Goal: Task Accomplishment & Management: Complete application form

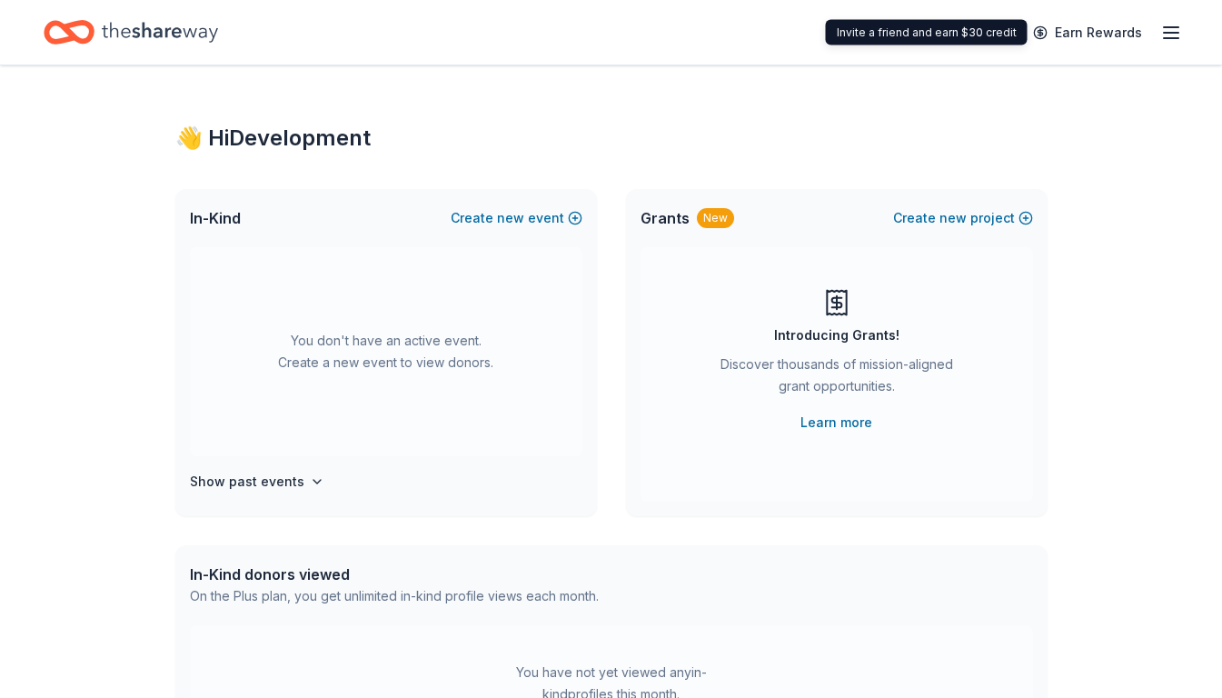
click at [1160, 30] on div "Earn Rewards" at bounding box center [1102, 32] width 160 height 43
click at [1189, 31] on div "Earn Rewards" at bounding box center [611, 32] width 1222 height 65
click at [1176, 30] on icon "button" at bounding box center [1172, 33] width 22 height 22
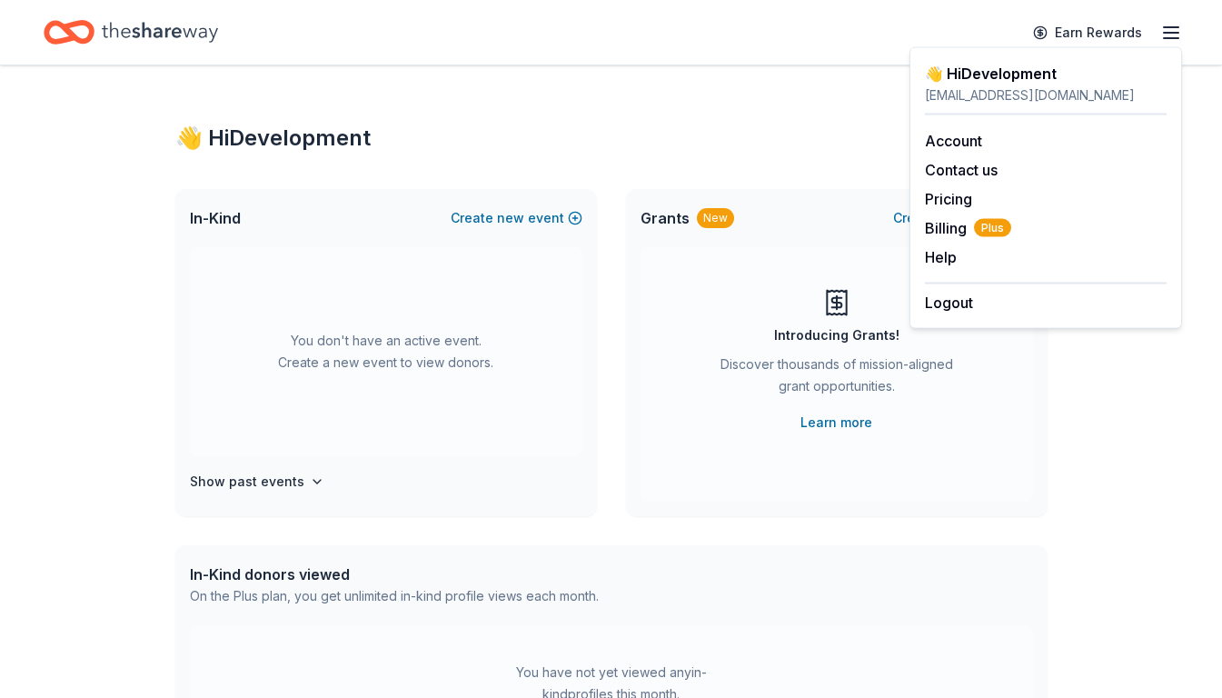
click at [725, 129] on div "👋 Hi Development" at bounding box center [611, 138] width 872 height 29
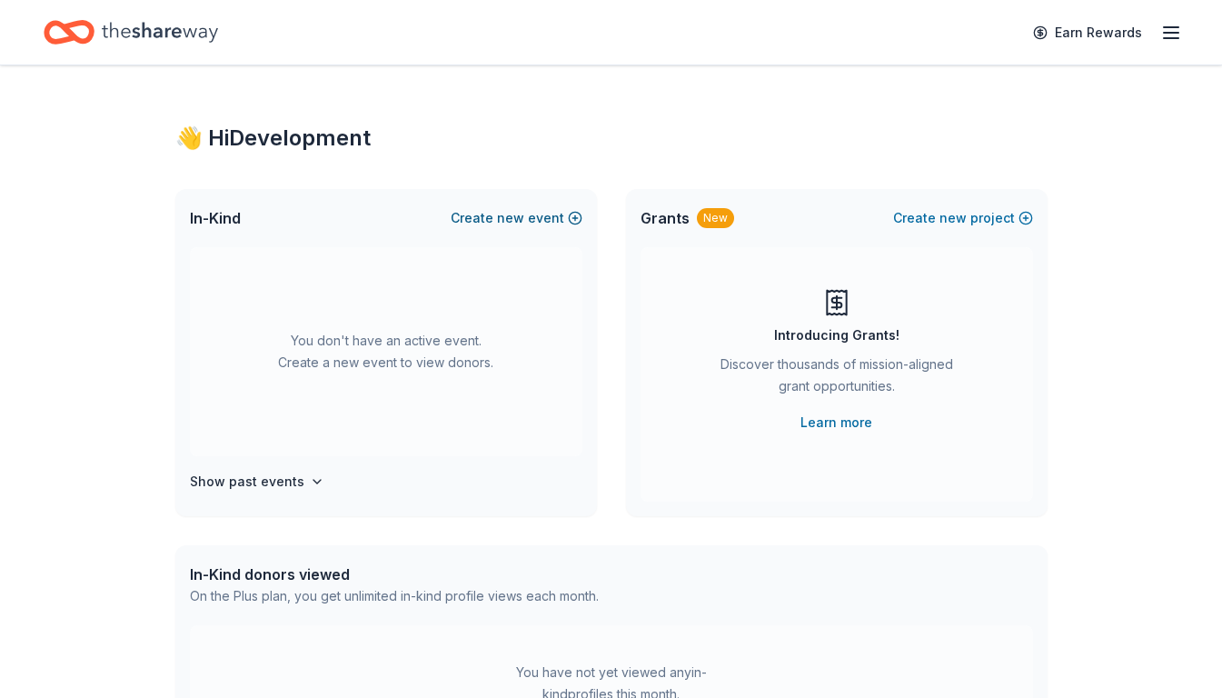
click at [559, 220] on button "Create new event" at bounding box center [517, 218] width 132 height 22
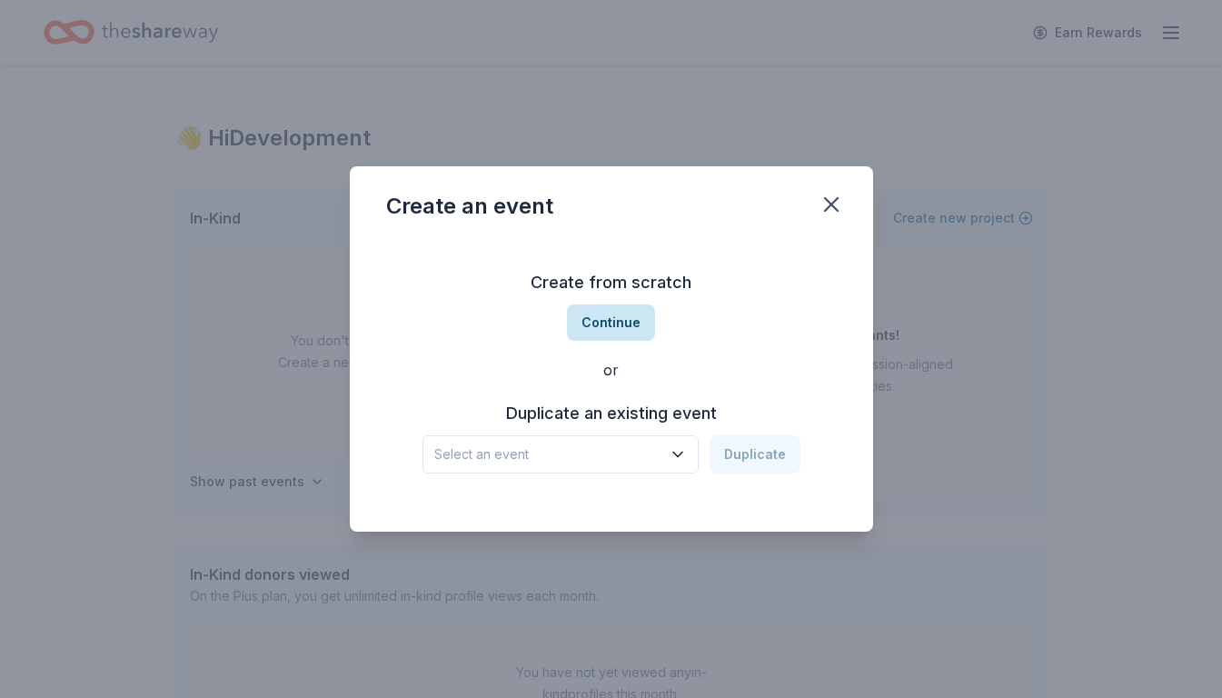
click at [599, 324] on button "Continue" at bounding box center [611, 322] width 88 height 36
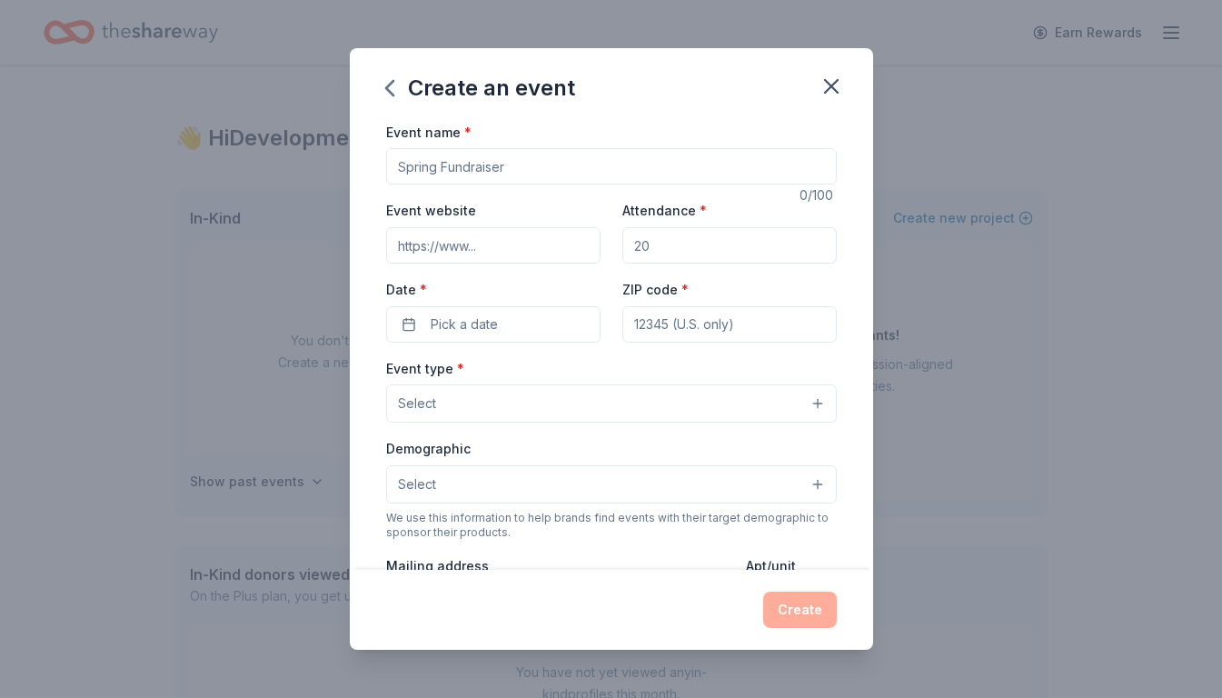
click at [574, 179] on input "Event name *" at bounding box center [611, 166] width 451 height 36
type input "Gala"
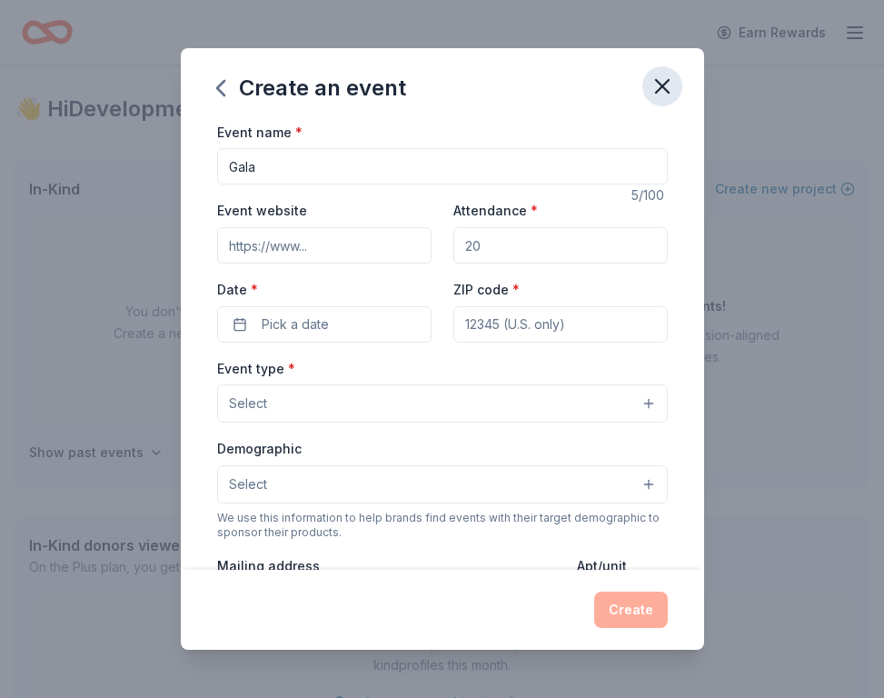
click at [647, 79] on button "button" at bounding box center [663, 86] width 40 height 40
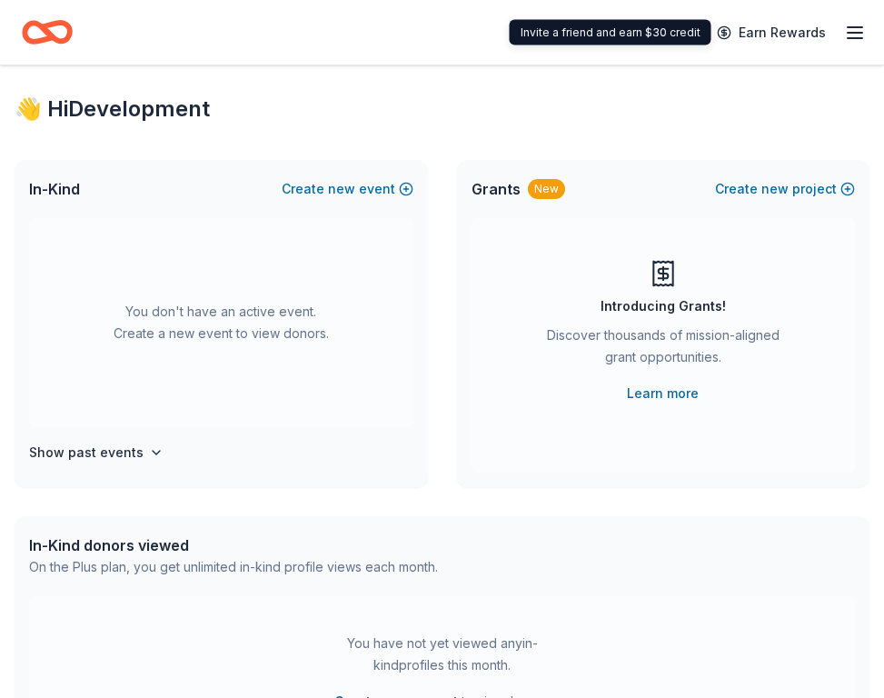
click at [842, 41] on div "Earn Rewards" at bounding box center [786, 32] width 160 height 43
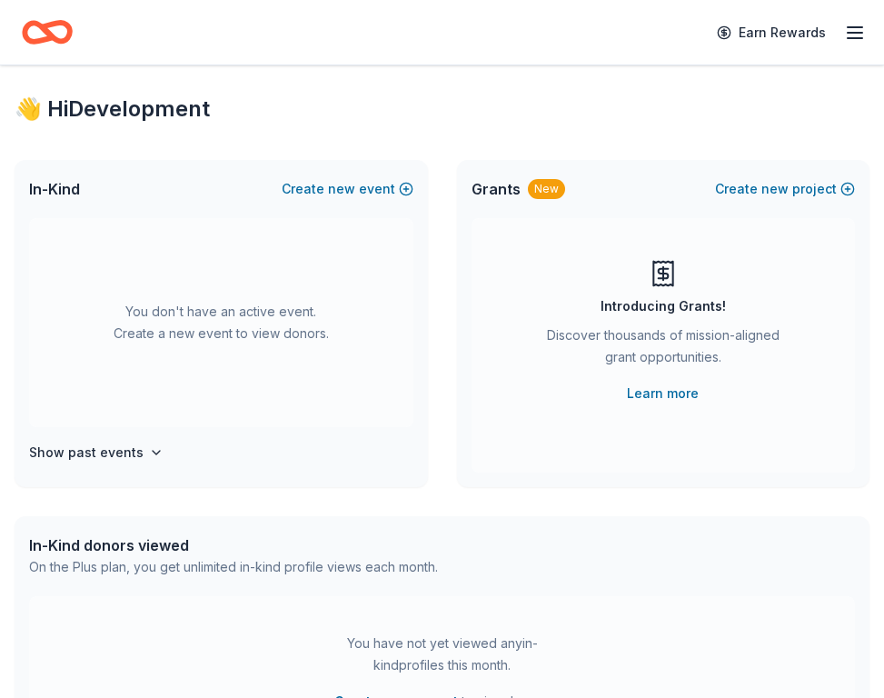
click at [842, 41] on div "Earn Rewards" at bounding box center [786, 32] width 160 height 43
click at [851, 36] on icon "button" at bounding box center [855, 33] width 22 height 22
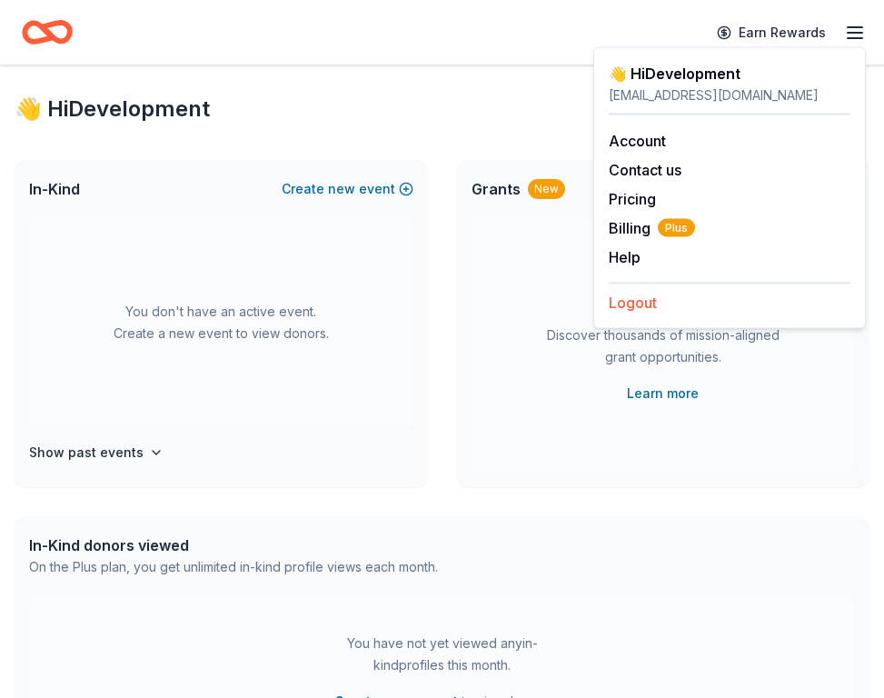
click at [651, 299] on button "Logout" at bounding box center [633, 303] width 48 height 22
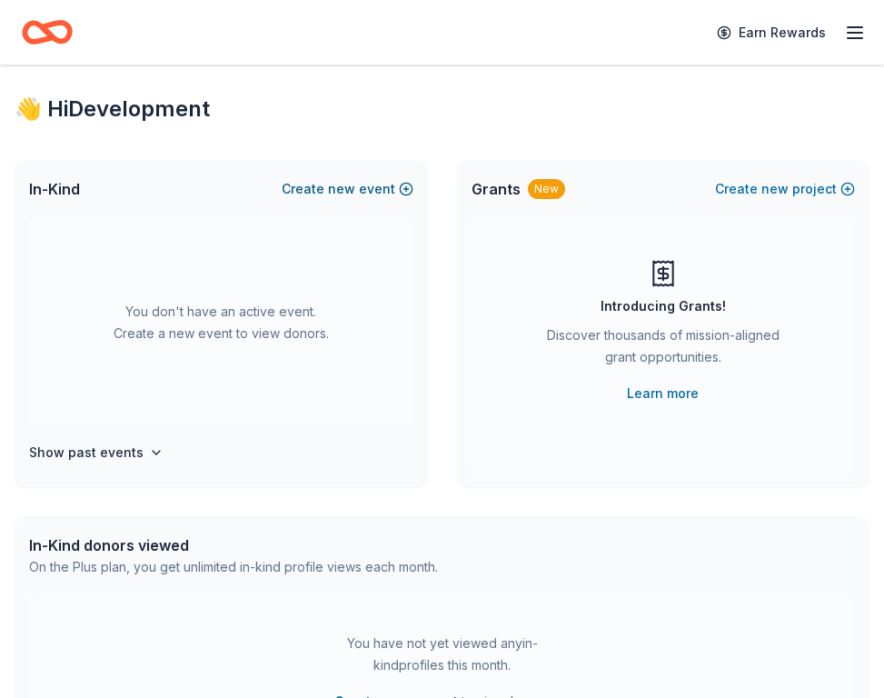
click at [365, 188] on button "Create new event" at bounding box center [348, 189] width 132 height 22
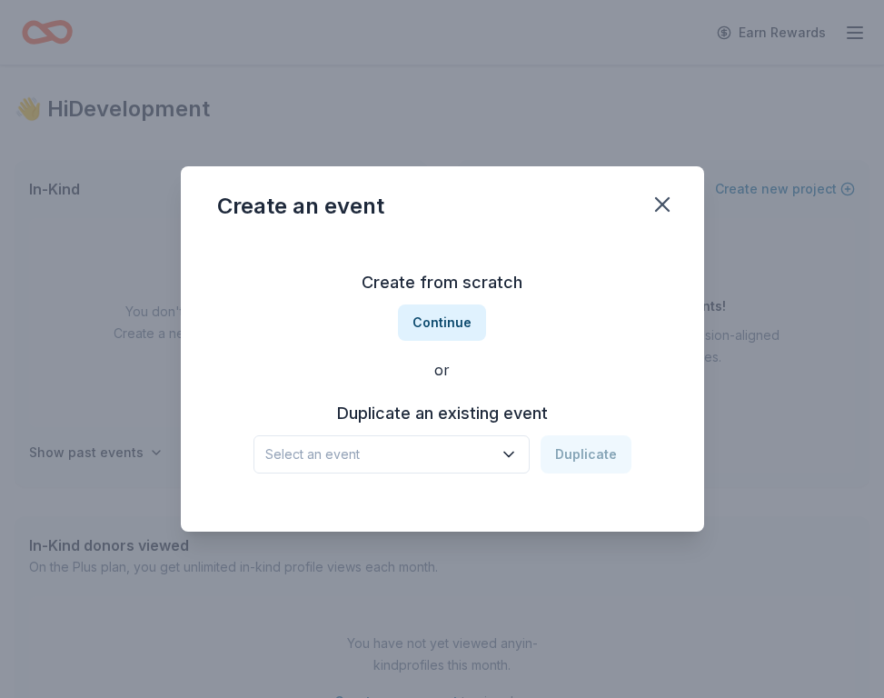
click at [309, 468] on button "Select an event" at bounding box center [392, 454] width 276 height 38
click at [463, 395] on div "Create from scratch Continue or Duplicate an existing event Select an event Dup…" at bounding box center [442, 371] width 451 height 264
click at [459, 466] on button "Select an event" at bounding box center [392, 454] width 276 height 38
click at [463, 311] on div "Create from scratch Continue or Duplicate an existing event Select an event Dup…" at bounding box center [442, 371] width 451 height 264
click at [463, 318] on button "Continue" at bounding box center [442, 322] width 88 height 36
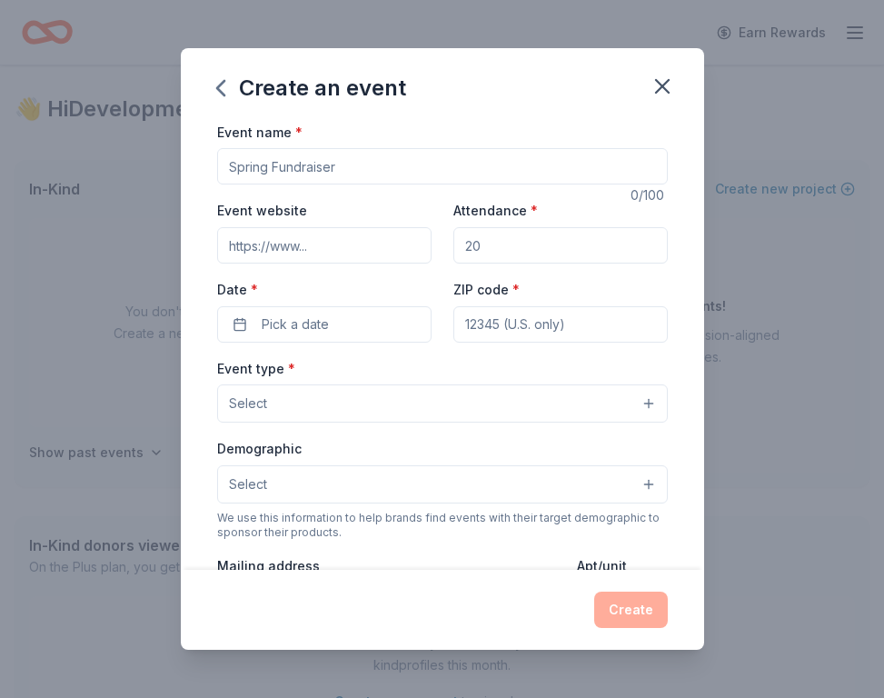
click at [411, 168] on input "Event name *" at bounding box center [442, 166] width 451 height 36
type input "G"
type input "2025 Gala"
click at [499, 250] on input "Attendance *" at bounding box center [560, 245] width 214 height 36
type input "15"
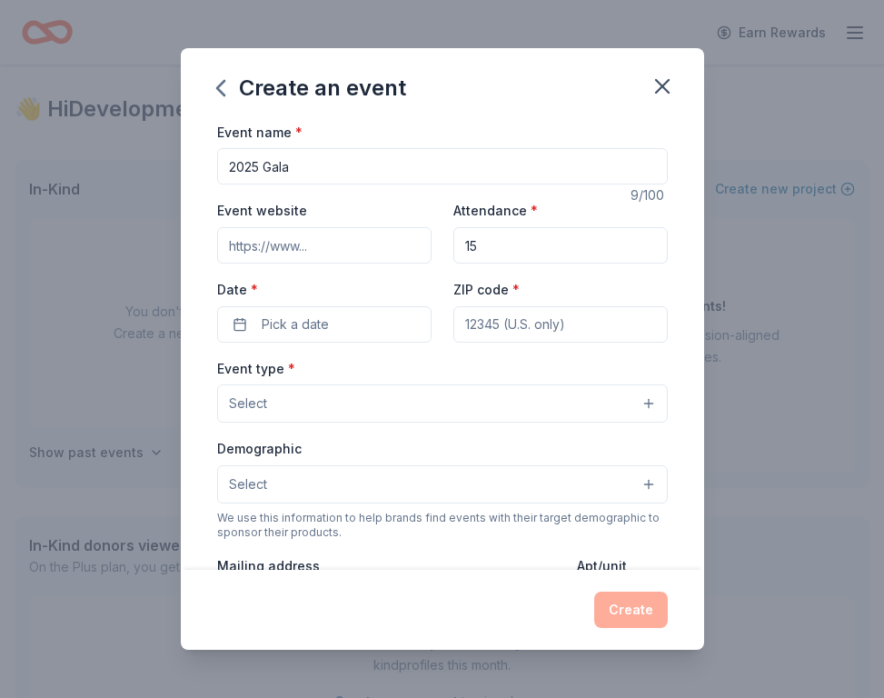
click at [526, 313] on input "ZIP code *" at bounding box center [560, 324] width 214 height 36
type input "60201"
click at [329, 314] on button "Pick a date" at bounding box center [324, 324] width 214 height 36
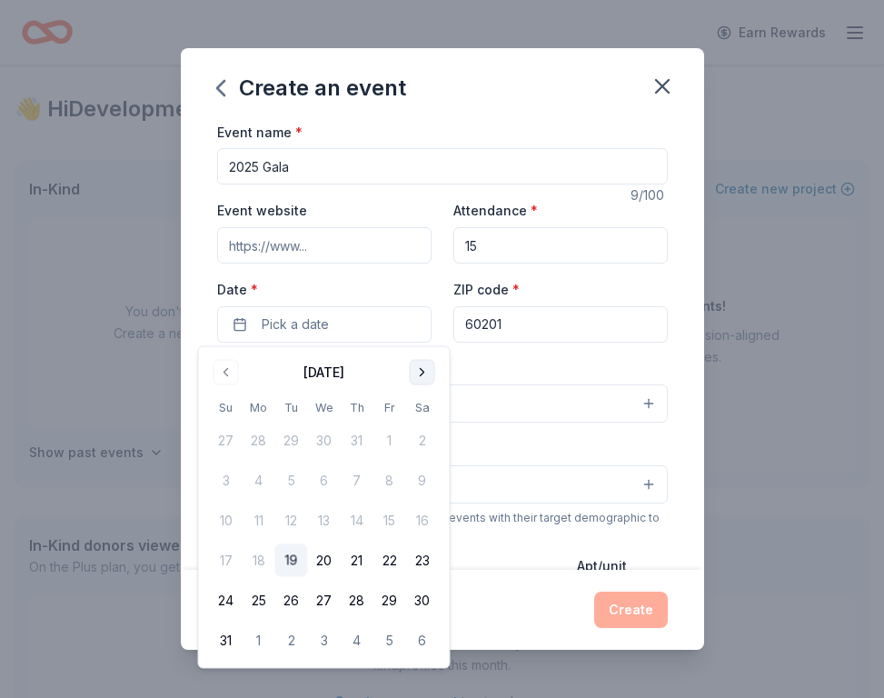
click at [424, 372] on button "Go to next month" at bounding box center [422, 372] width 25 height 25
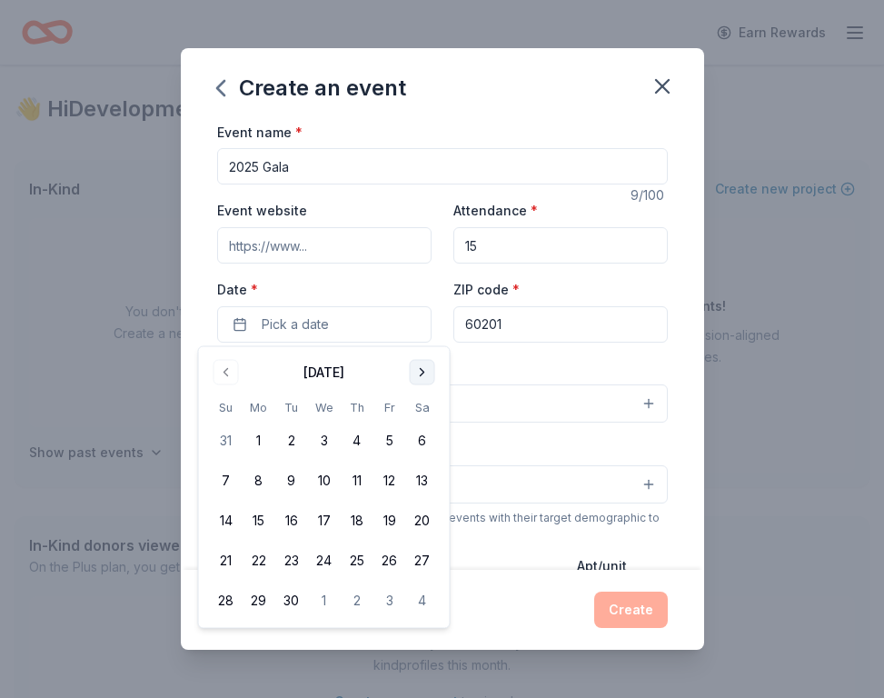
click at [424, 372] on button "Go to next month" at bounding box center [422, 372] width 25 height 25
click at [427, 433] on button "4" at bounding box center [422, 440] width 33 height 33
click at [507, 411] on button "Select" at bounding box center [442, 403] width 451 height 38
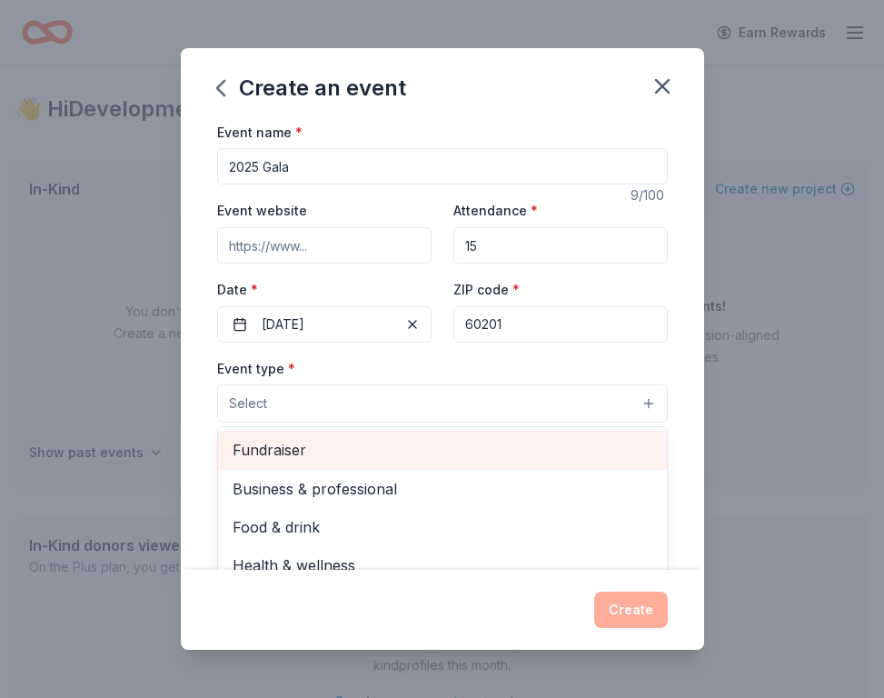
click at [421, 450] on span "Fundraiser" at bounding box center [443, 450] width 420 height 24
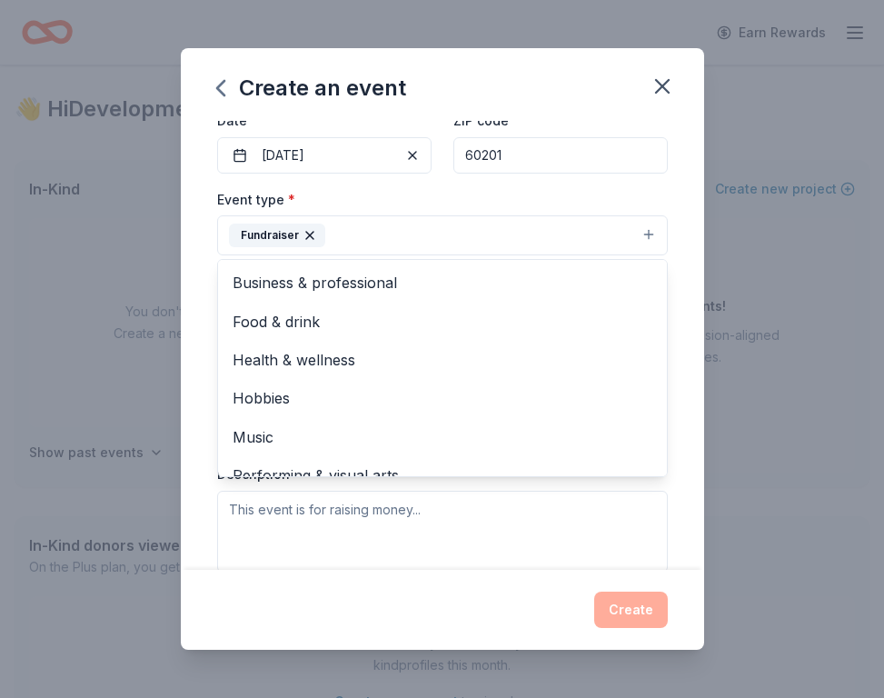
scroll to position [184, 0]
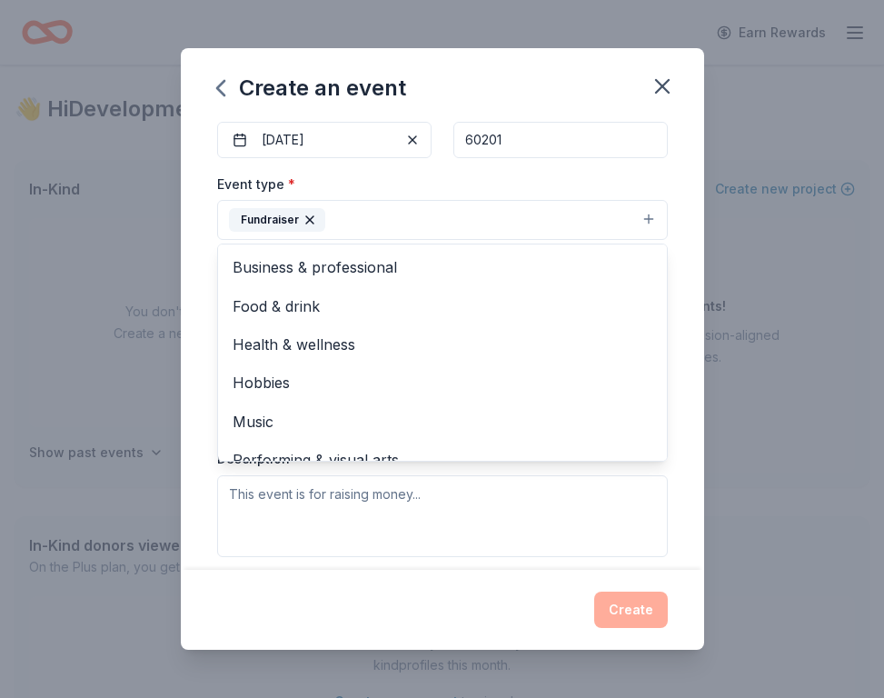
click at [608, 505] on div "Event type * Fundraiser Business & professional Food & drink Health & wellness …" at bounding box center [442, 365] width 451 height 384
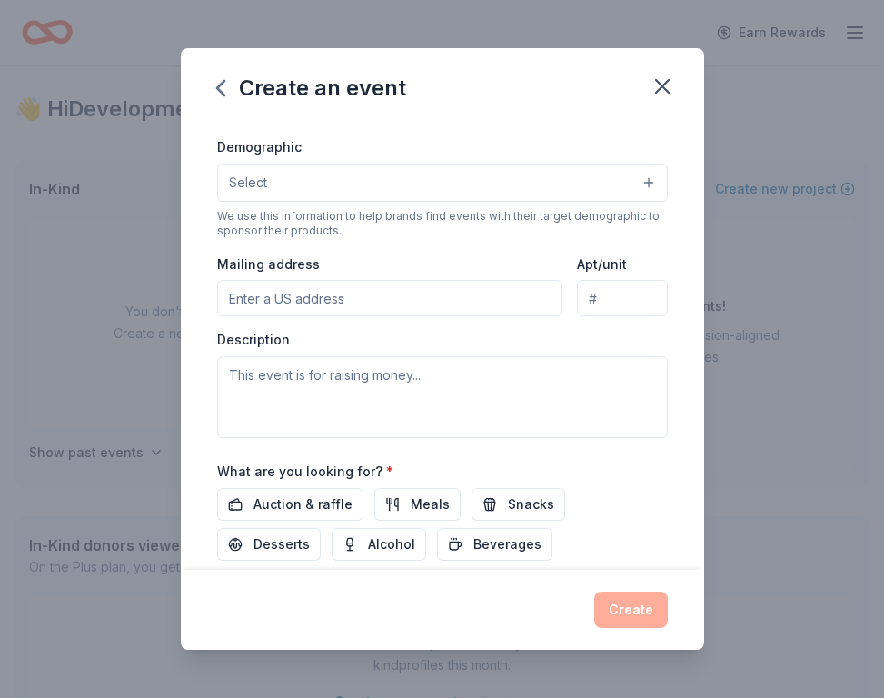
scroll to position [248, 0]
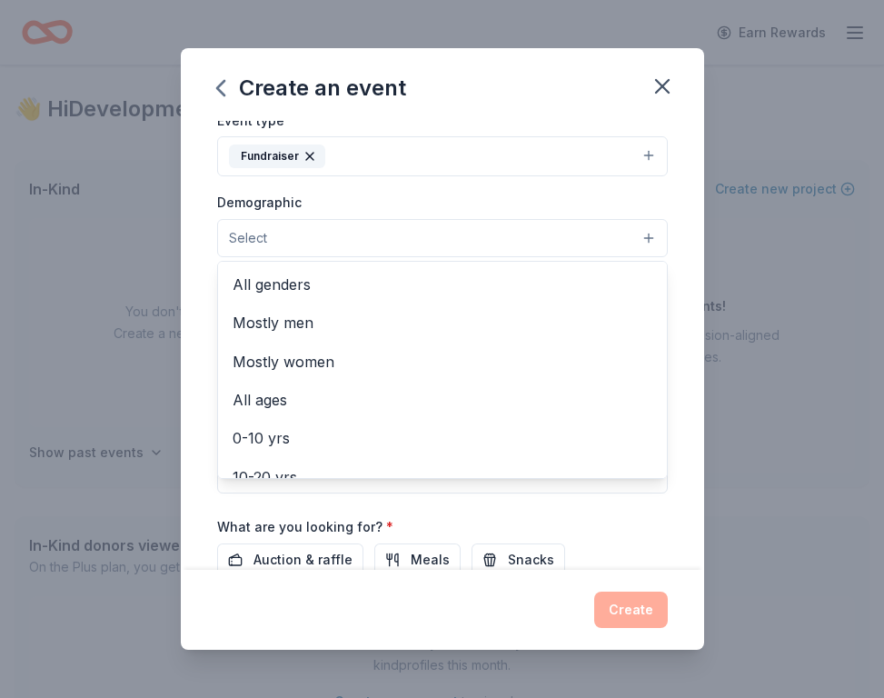
click at [441, 223] on button "Select" at bounding box center [442, 238] width 451 height 38
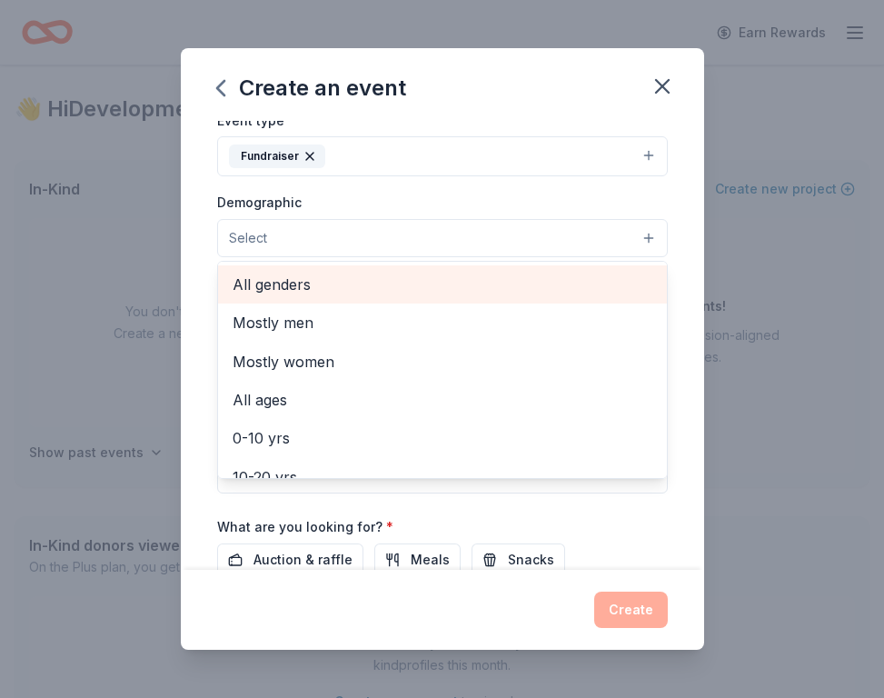
click at [433, 291] on span "All genders" at bounding box center [443, 285] width 420 height 24
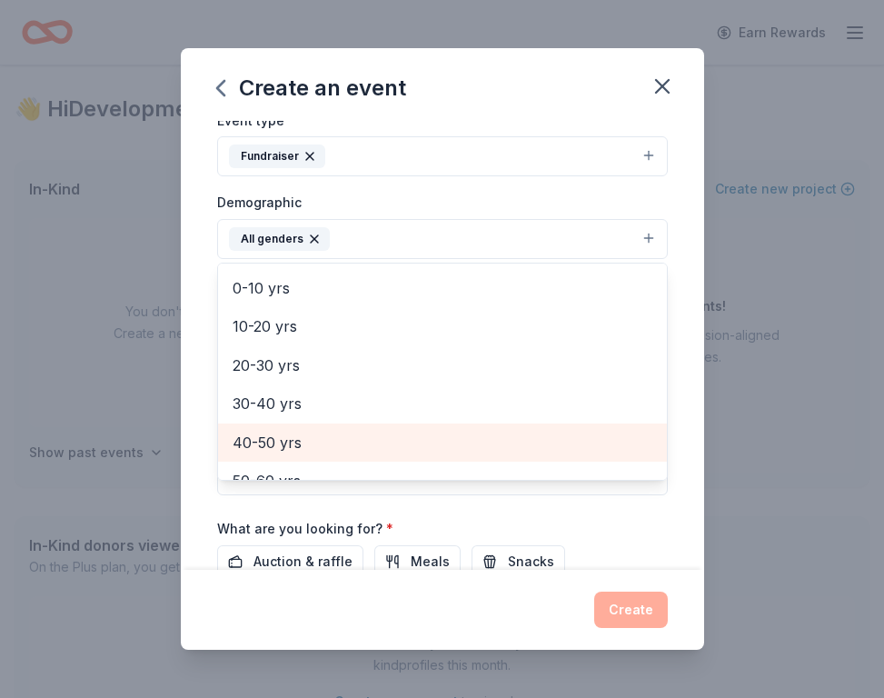
scroll to position [103, 0]
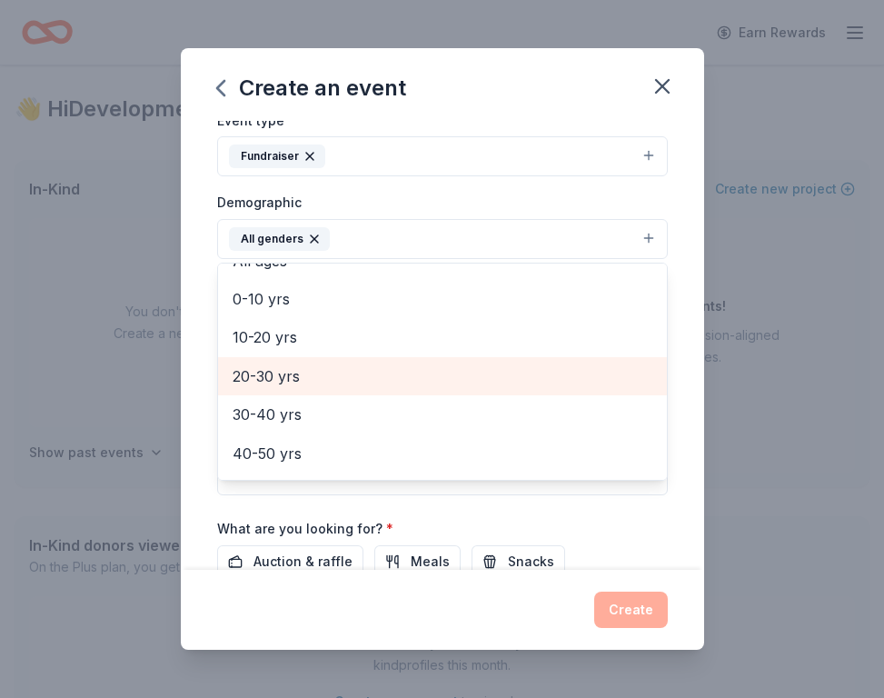
click at [390, 366] on span "20-30 yrs" at bounding box center [443, 376] width 420 height 24
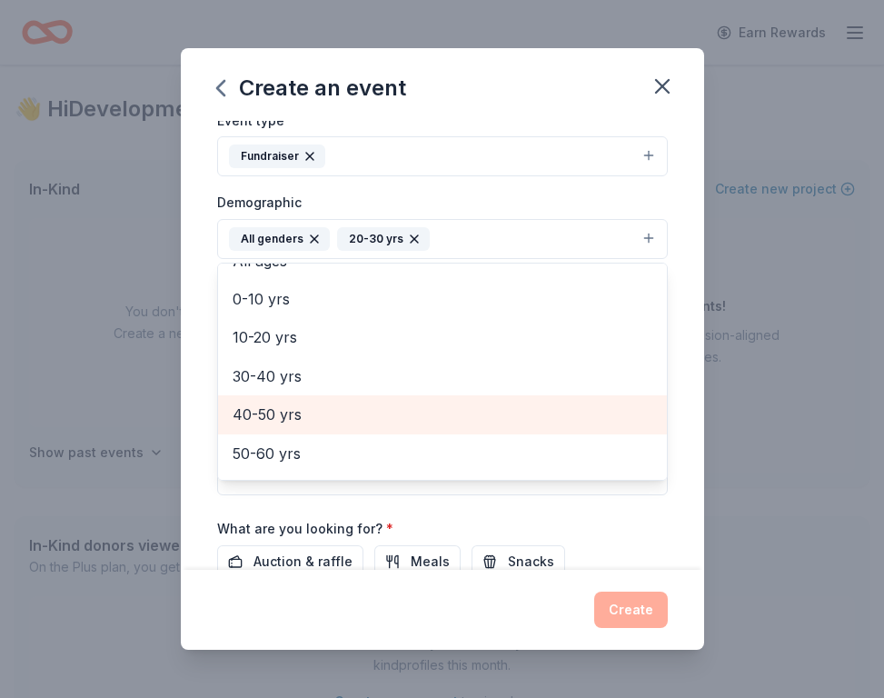
click at [388, 403] on span "40-50 yrs" at bounding box center [443, 415] width 420 height 24
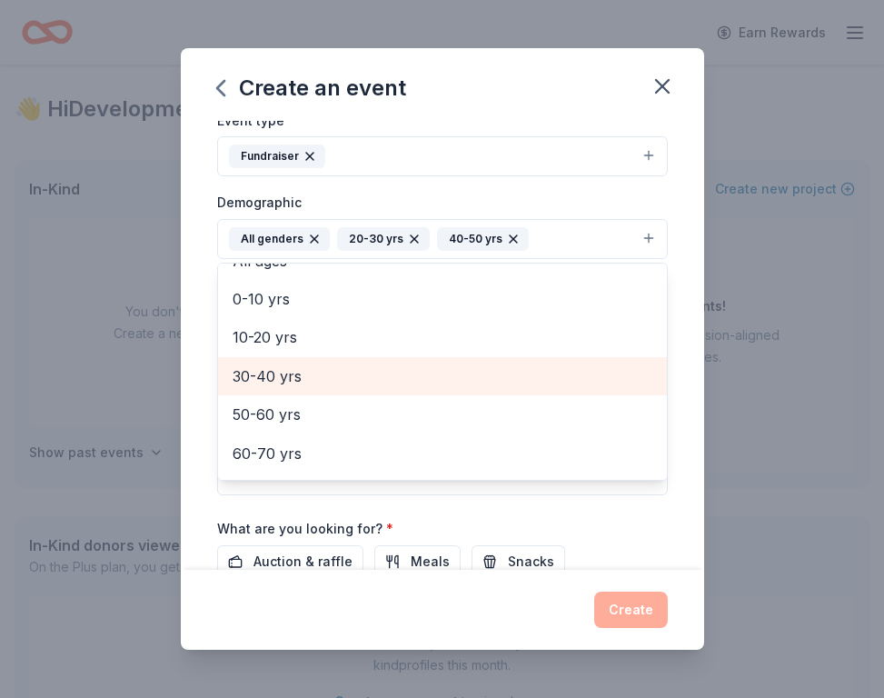
click at [379, 376] on span "30-40 yrs" at bounding box center [443, 376] width 420 height 24
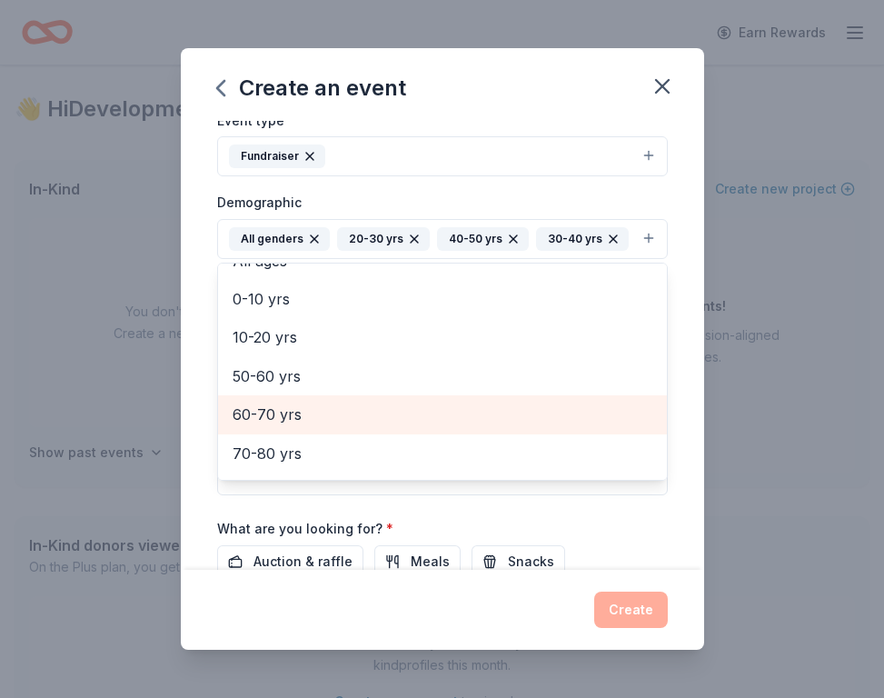
click at [376, 403] on span "60-70 yrs" at bounding box center [443, 415] width 420 height 24
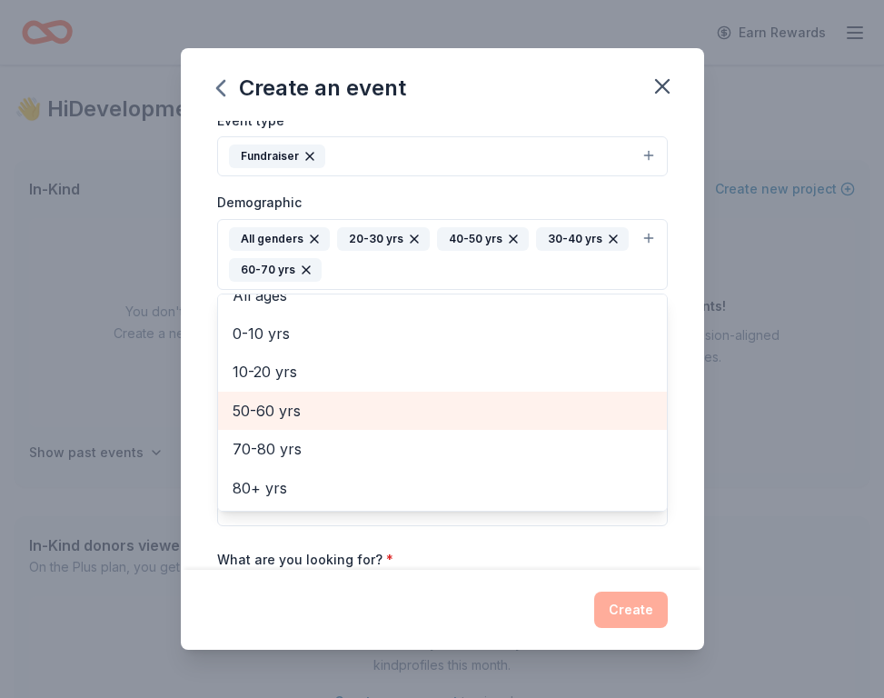
click at [374, 418] on span "50-60 yrs" at bounding box center [443, 411] width 420 height 24
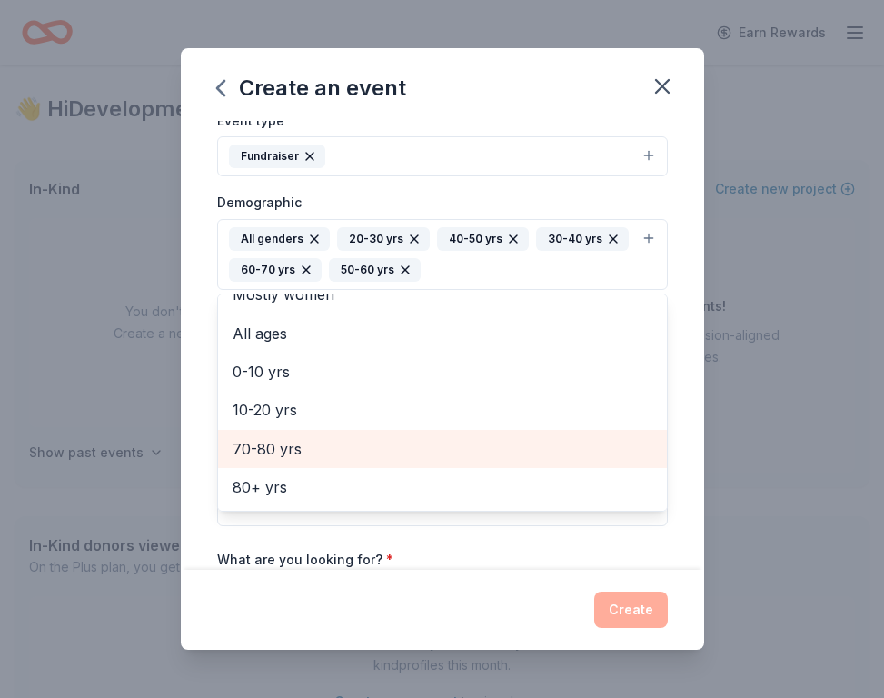
click at [374, 438] on span "70-80 yrs" at bounding box center [443, 449] width 420 height 24
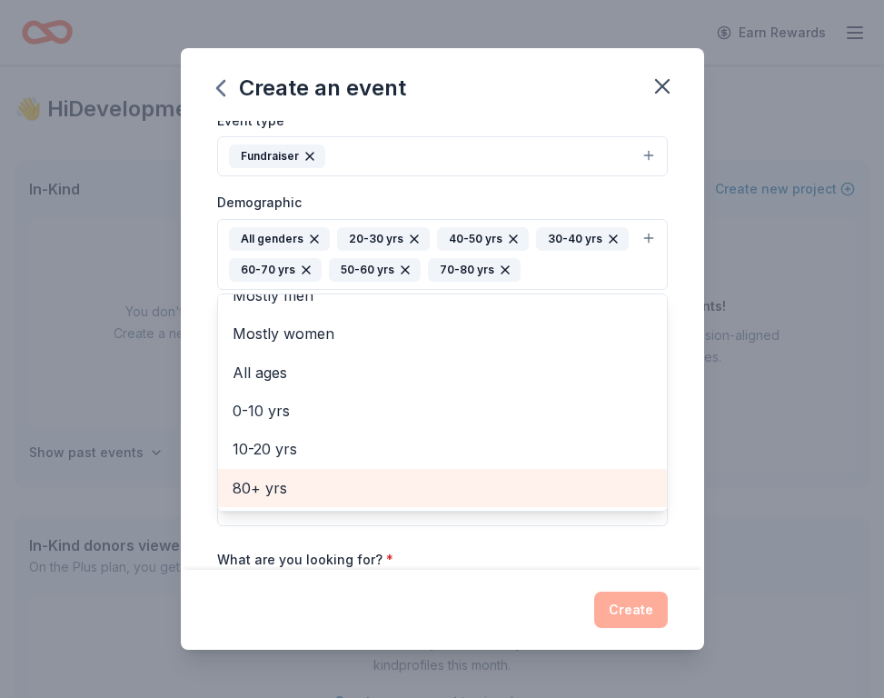
click at [374, 479] on span "80+ yrs" at bounding box center [443, 488] width 420 height 24
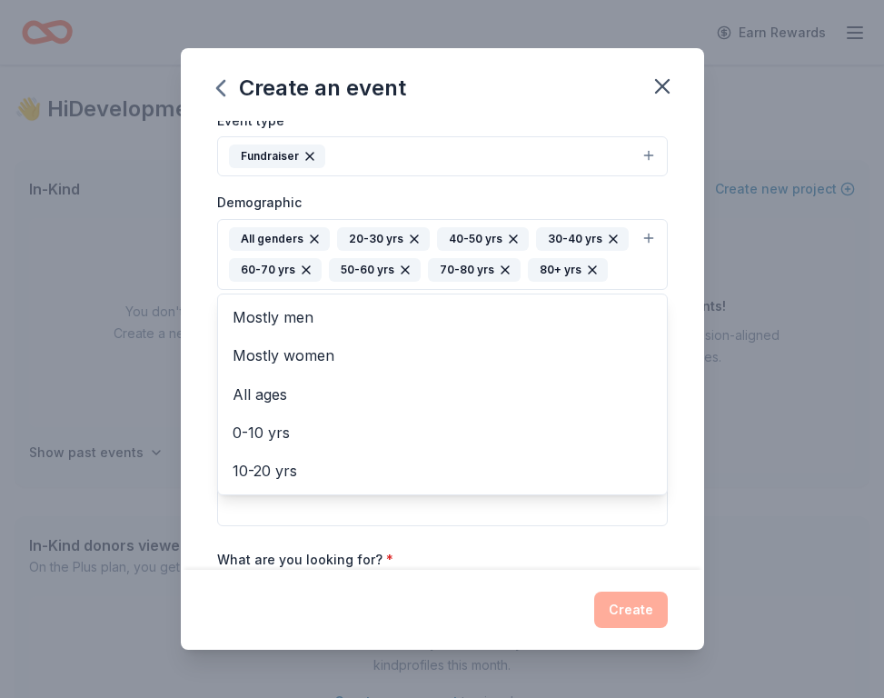
click at [414, 535] on div "Event name * 2025 Gala 9 /100 Event website Attendance * 15 Date * 10/04/2025 Z…" at bounding box center [442, 310] width 451 height 874
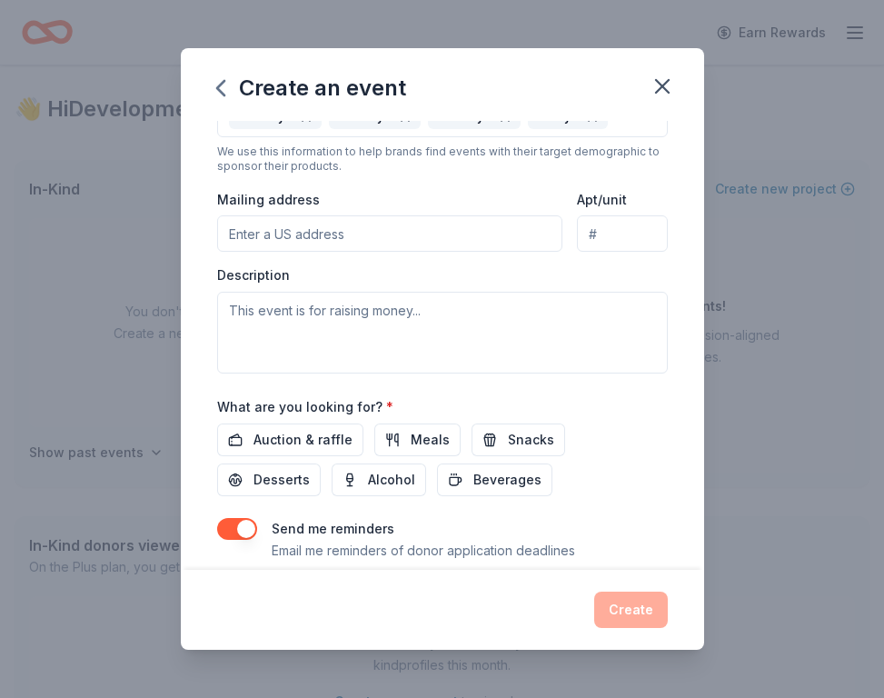
scroll to position [453, 0]
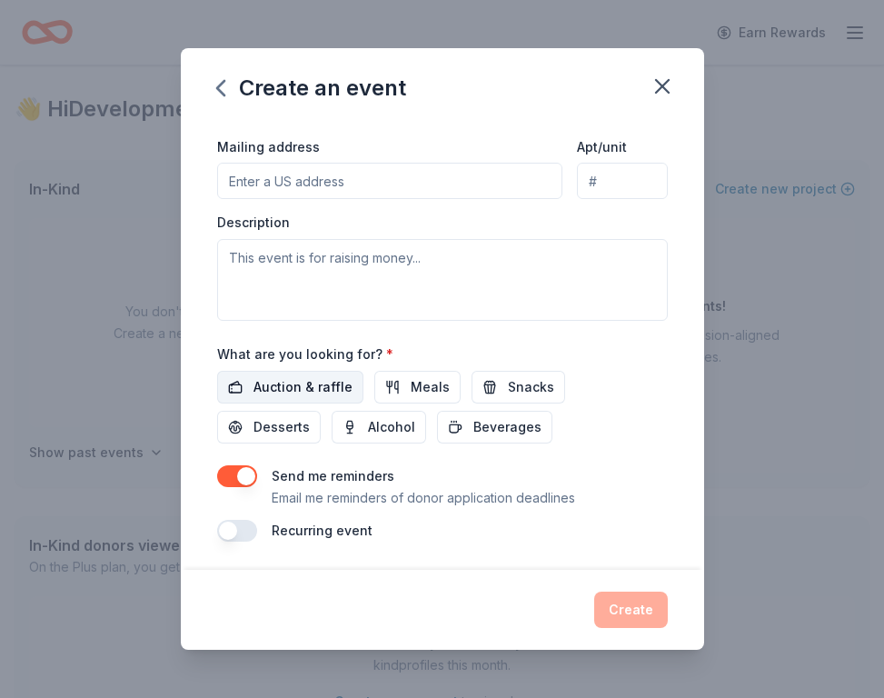
click at [337, 380] on span "Auction & raffle" at bounding box center [303, 387] width 99 height 22
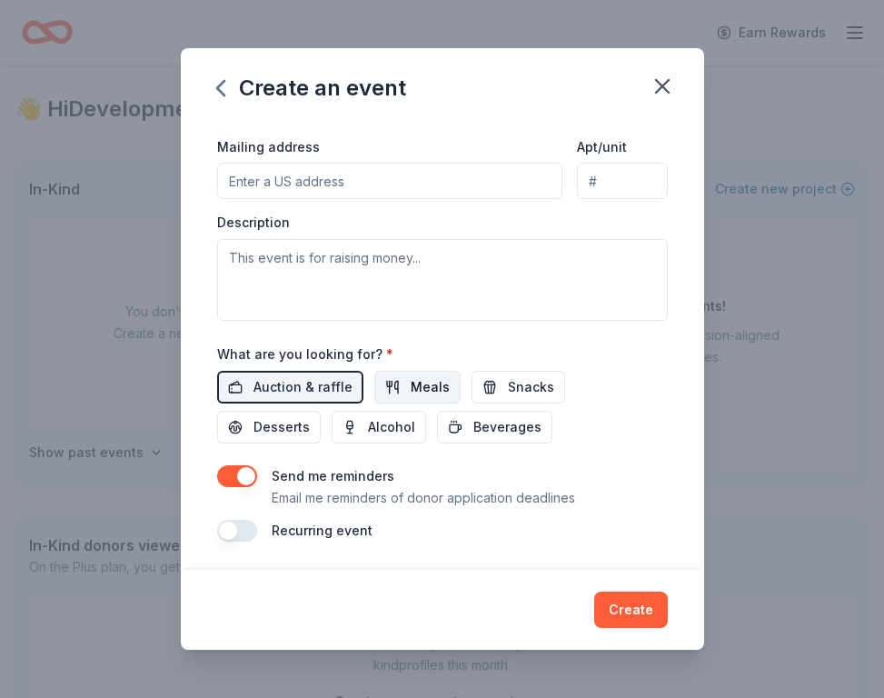
click at [388, 388] on button "Meals" at bounding box center [417, 387] width 86 height 33
click at [508, 389] on span "Snacks" at bounding box center [531, 387] width 46 height 22
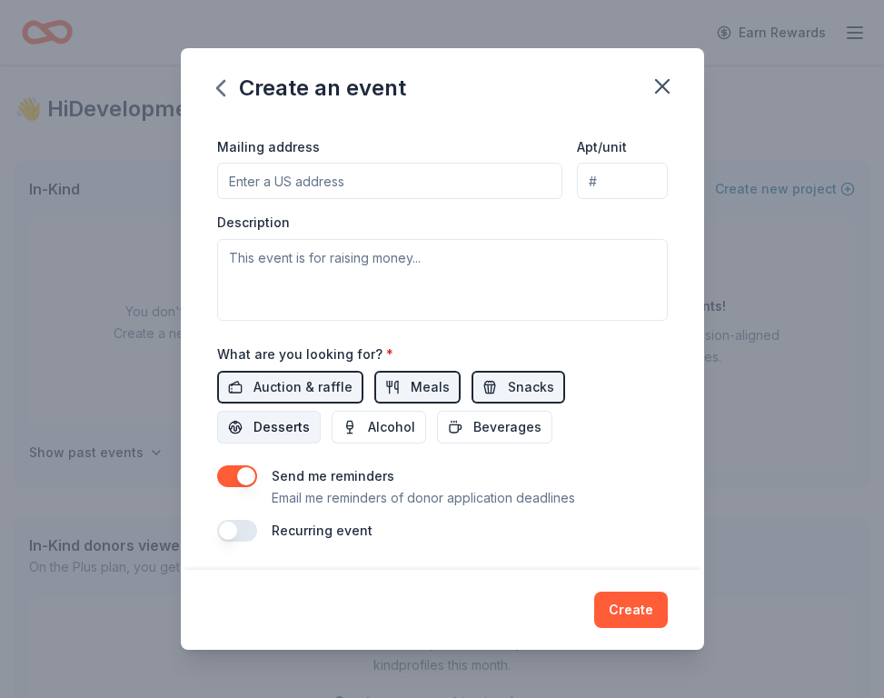
click at [310, 416] on span "Desserts" at bounding box center [282, 427] width 56 height 22
click at [368, 428] on span "Alcohol" at bounding box center [391, 427] width 47 height 22
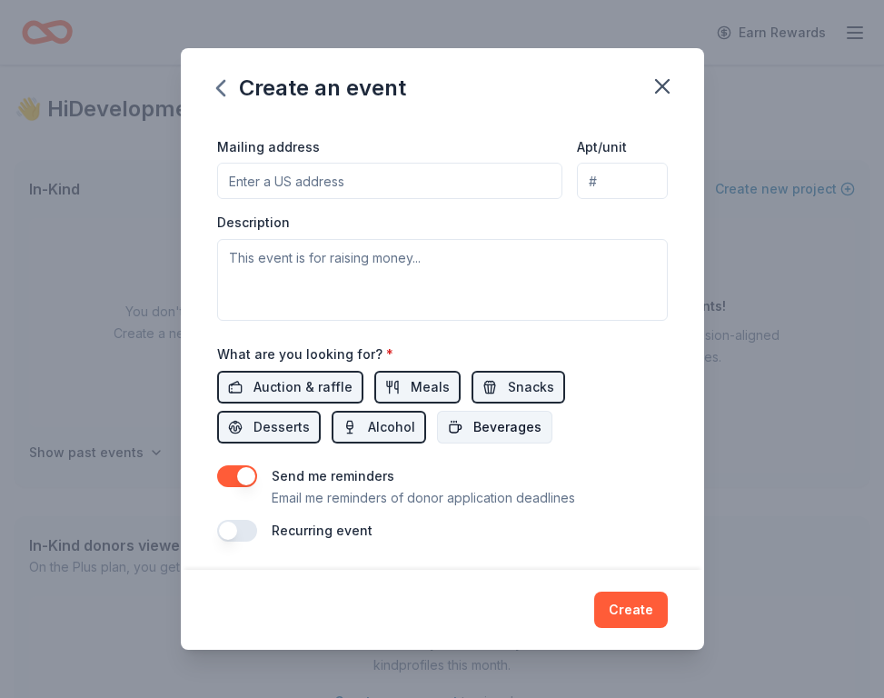
click at [437, 431] on button "Beverages" at bounding box center [494, 427] width 115 height 33
click at [629, 613] on button "Create" at bounding box center [631, 610] width 74 height 36
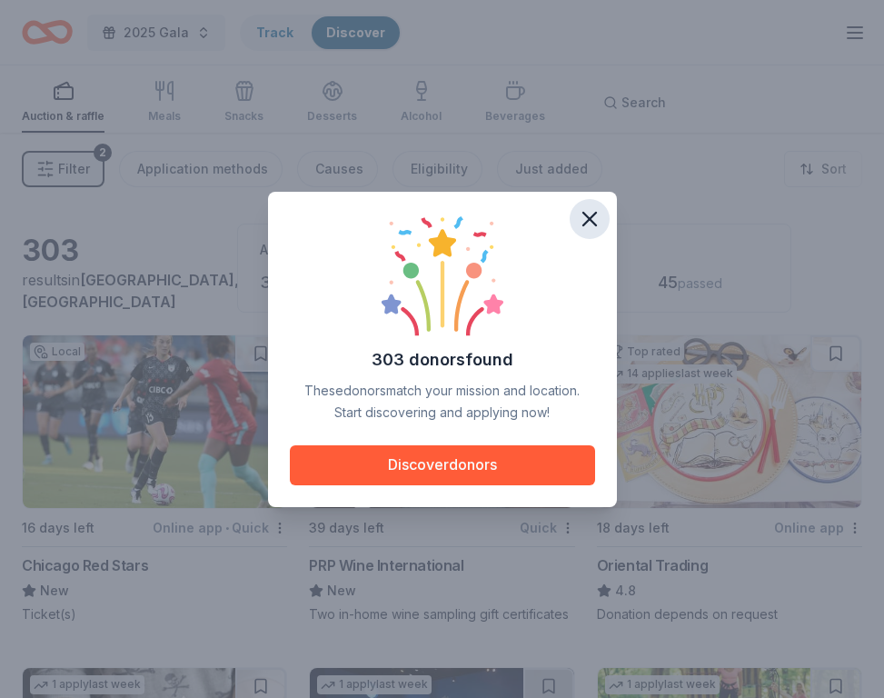
click at [599, 220] on icon "button" at bounding box center [589, 218] width 25 height 25
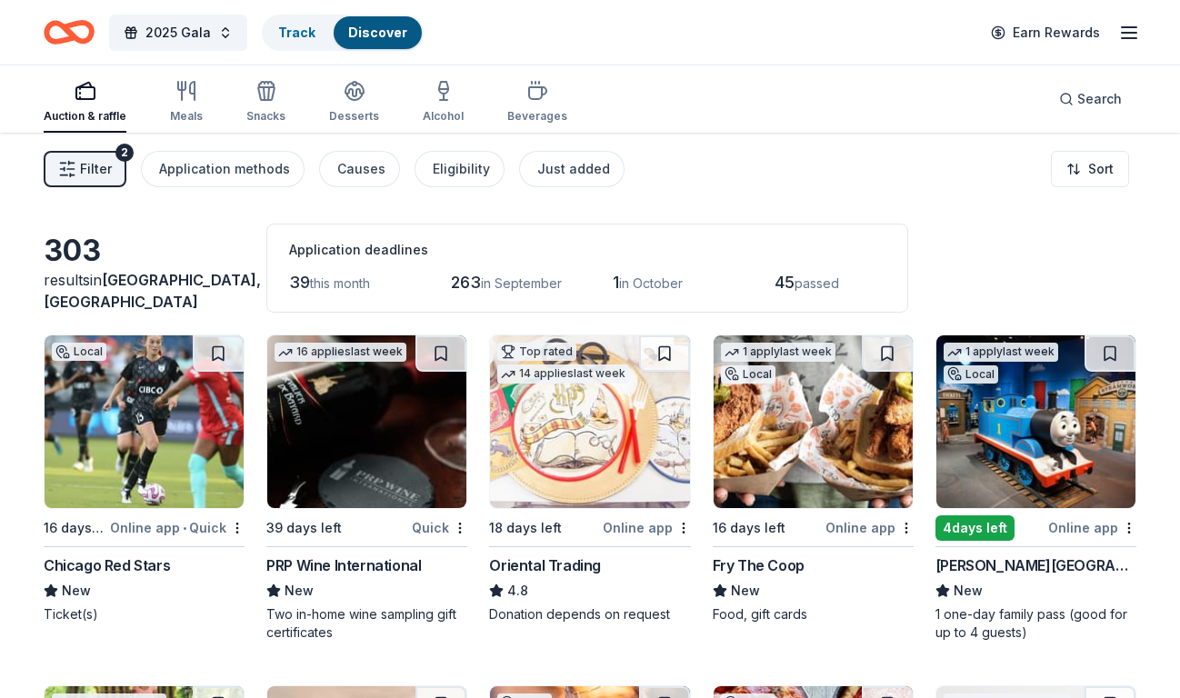
drag, startPoint x: 119, startPoint y: 301, endPoint x: -33, endPoint y: 311, distance: 152.1
click at [0, 311] on html "2025 Gala Track Discover Earn Rewards Auction & raffle Meals Snacks Desserts Al…" at bounding box center [590, 349] width 1180 height 698
click at [58, 269] on div "303" at bounding box center [144, 251] width 201 height 36
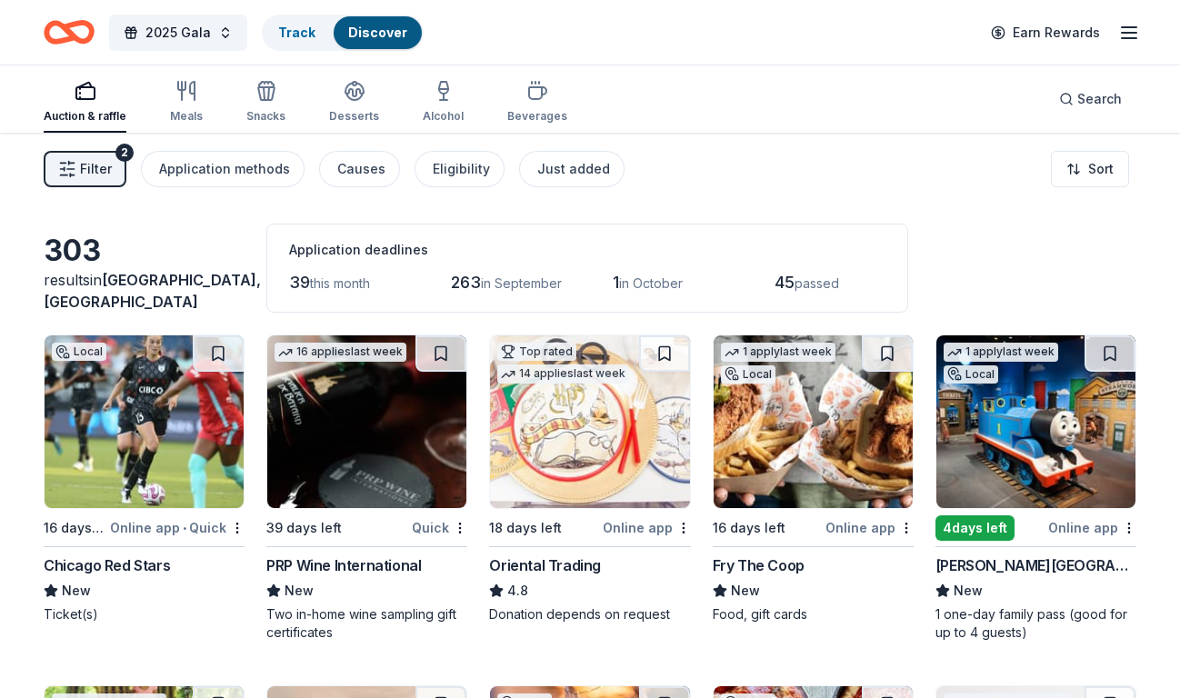
click at [815, 145] on div "Filter 2 Application methods Causes Eligibility Just added Sort" at bounding box center [590, 169] width 1180 height 73
click at [583, 448] on img at bounding box center [589, 421] width 199 height 173
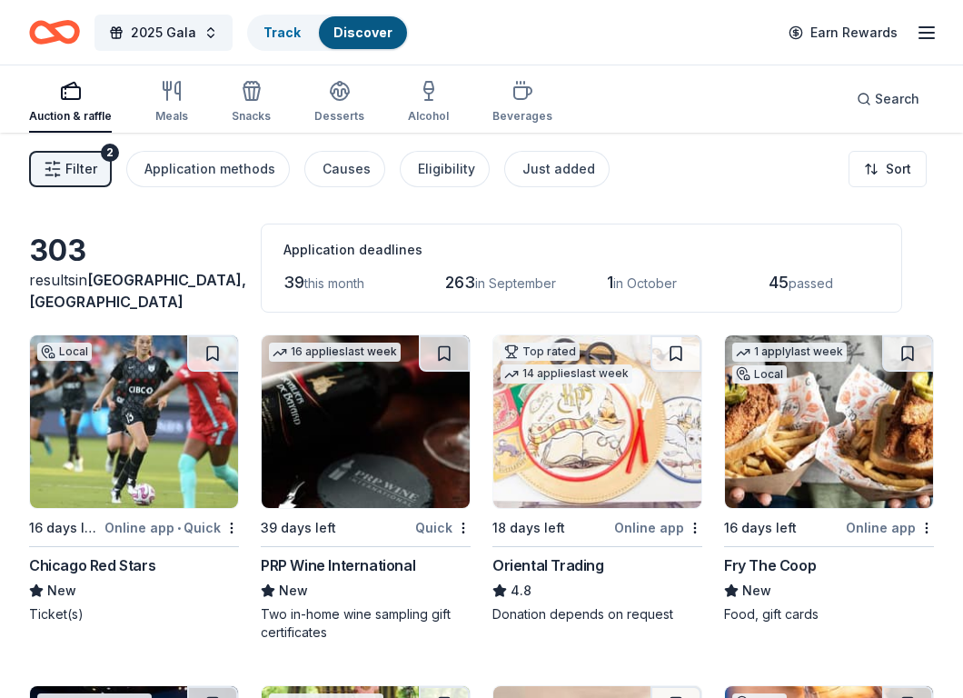
click at [98, 202] on div "Filter 2 Application methods Causes Eligibility Just added Sort" at bounding box center [481, 169] width 963 height 73
click at [95, 174] on span "Filter" at bounding box center [81, 169] width 32 height 22
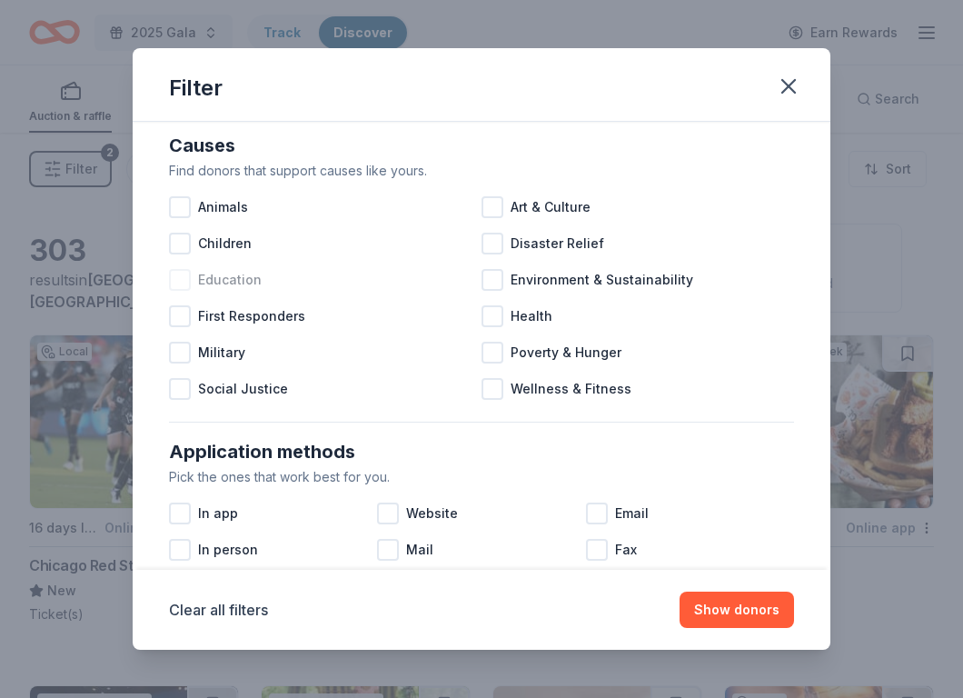
scroll to position [29, 0]
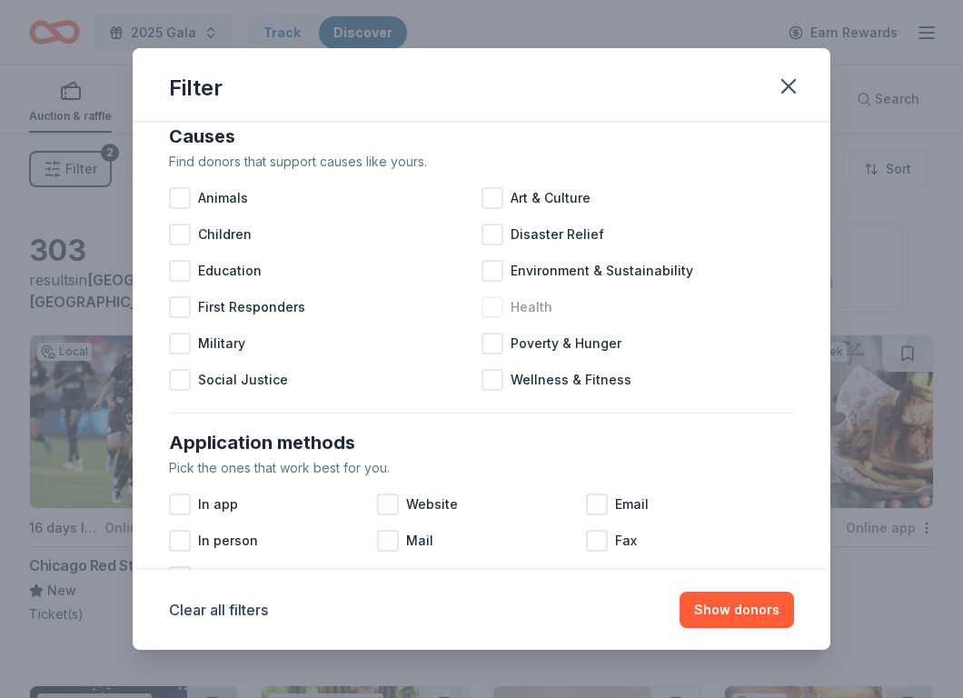
click at [502, 304] on div at bounding box center [493, 307] width 22 height 22
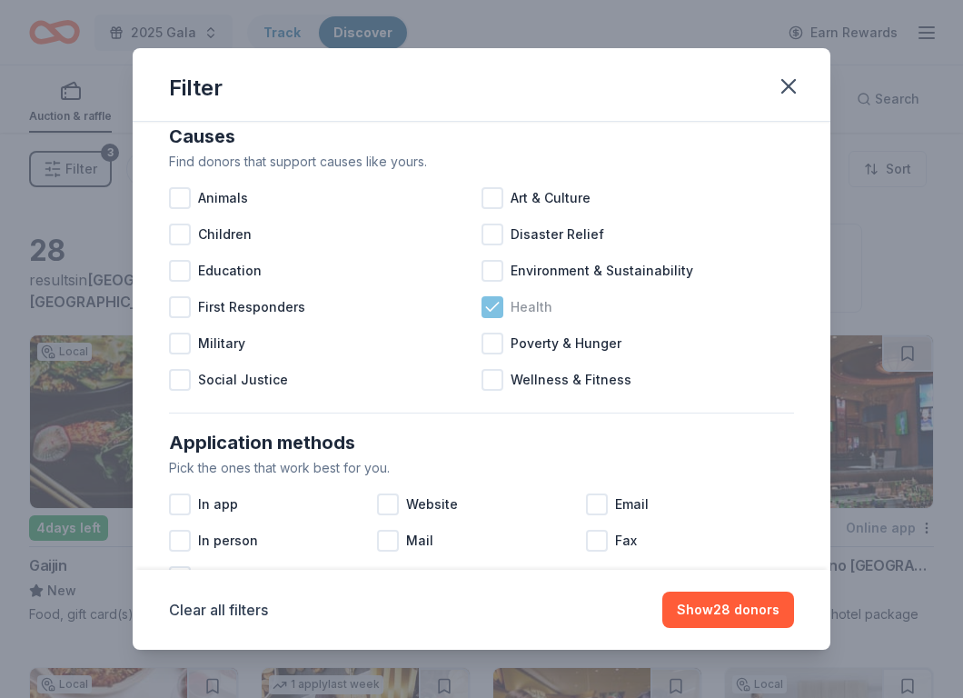
click at [488, 305] on icon at bounding box center [492, 307] width 18 height 18
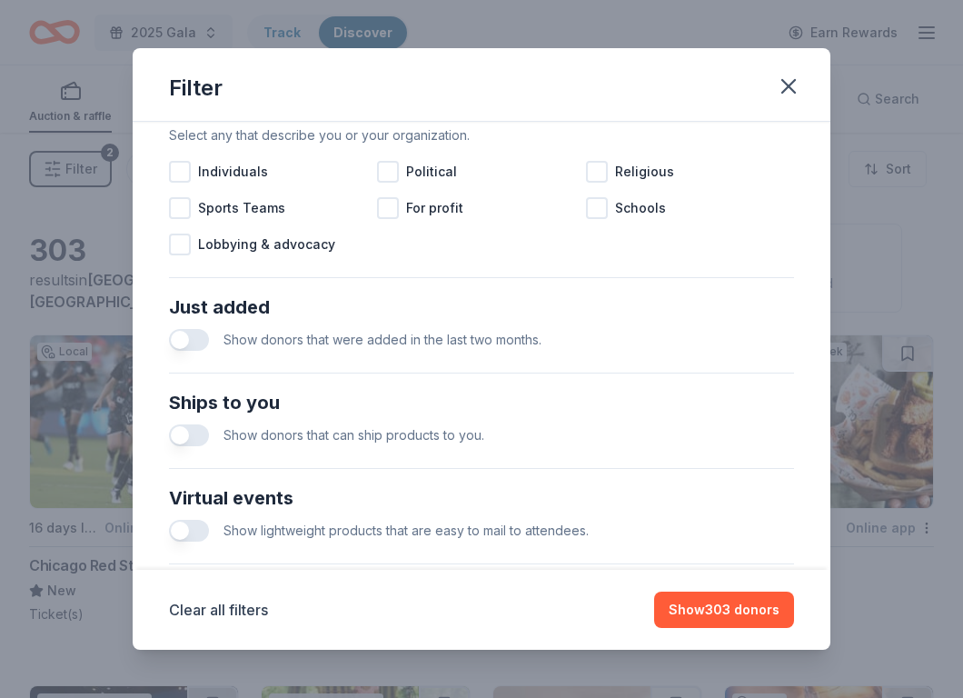
scroll to position [749, 0]
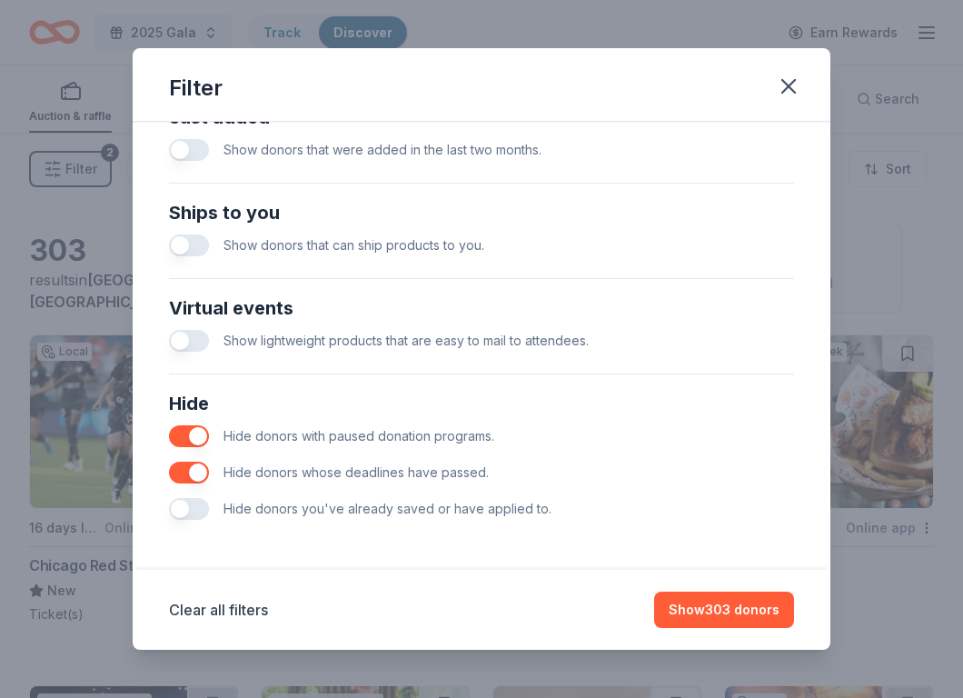
click at [198, 432] on button "button" at bounding box center [189, 436] width 40 height 22
click at [208, 474] on div "Hide donors whose deadlines have passed." at bounding box center [481, 472] width 625 height 36
click at [199, 473] on button "button" at bounding box center [189, 473] width 40 height 22
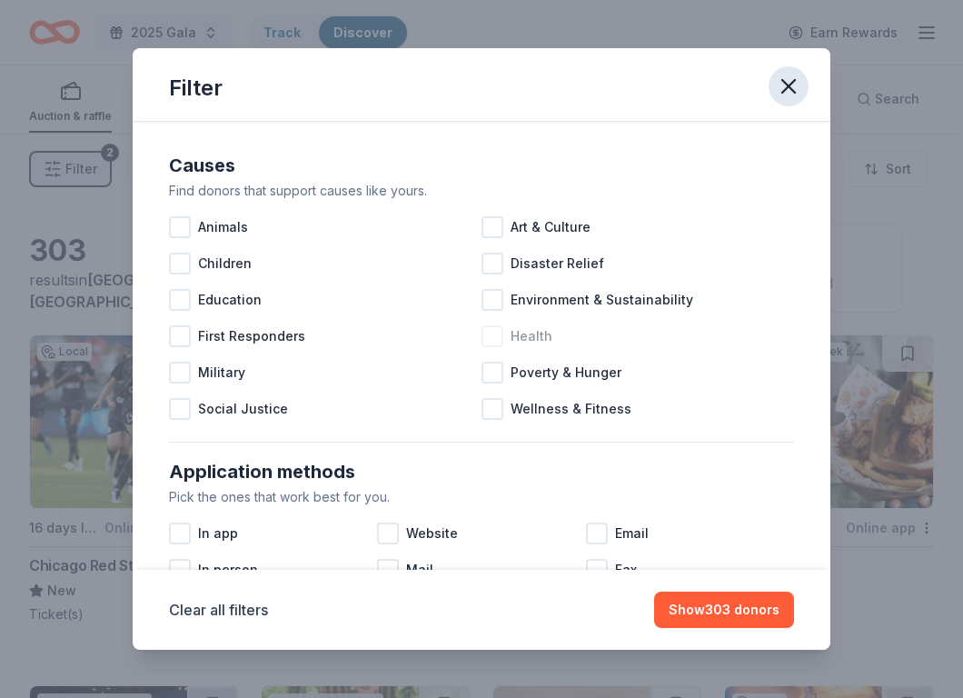
click at [792, 94] on icon "button" at bounding box center [788, 86] width 25 height 25
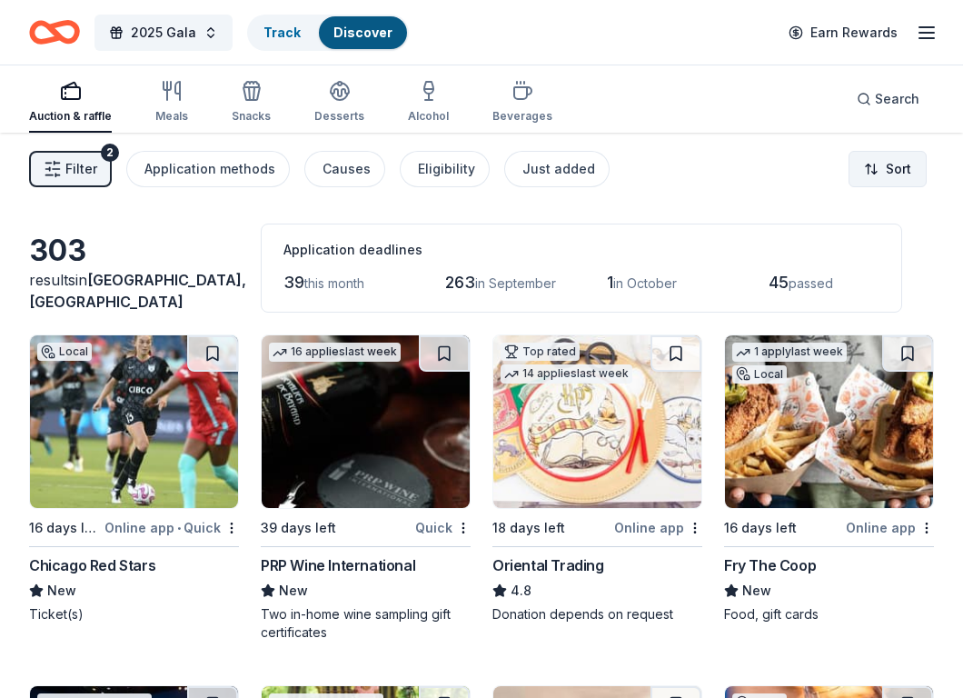
click at [872, 158] on html "2025 Gala Track Discover Earn Rewards Auction & raffle Meals Snacks Desserts Al…" at bounding box center [481, 349] width 963 height 698
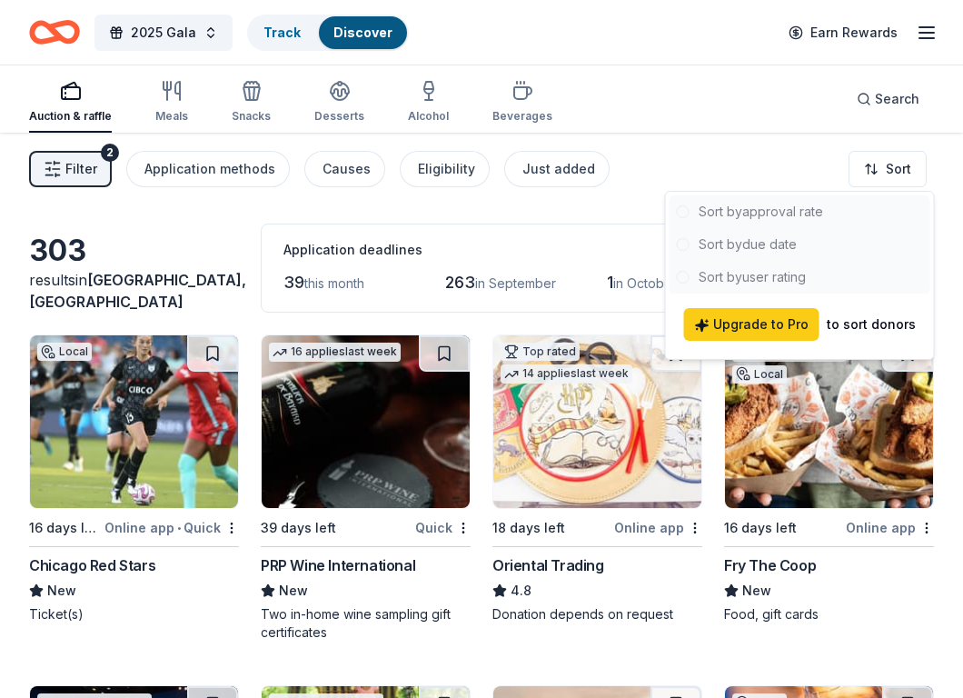
click at [684, 244] on div at bounding box center [800, 244] width 261 height 98
click at [612, 217] on html "2025 Gala Track Discover Earn Rewards Auction & raffle Meals Snacks Desserts Al…" at bounding box center [481, 349] width 963 height 698
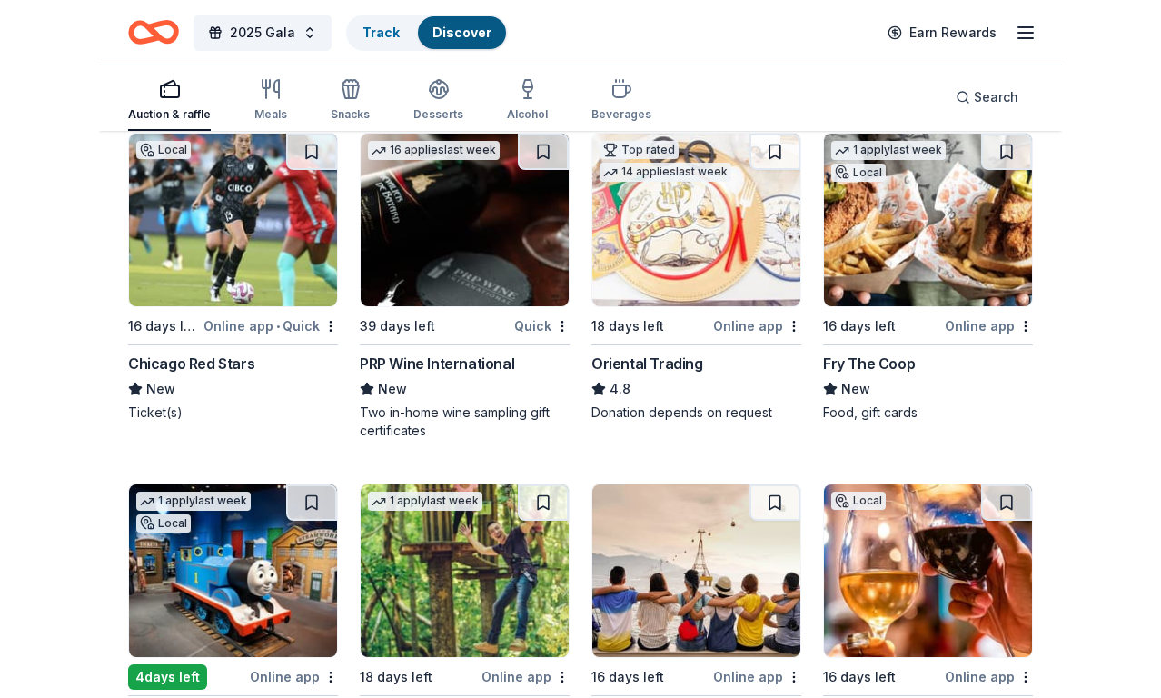
scroll to position [330, 0]
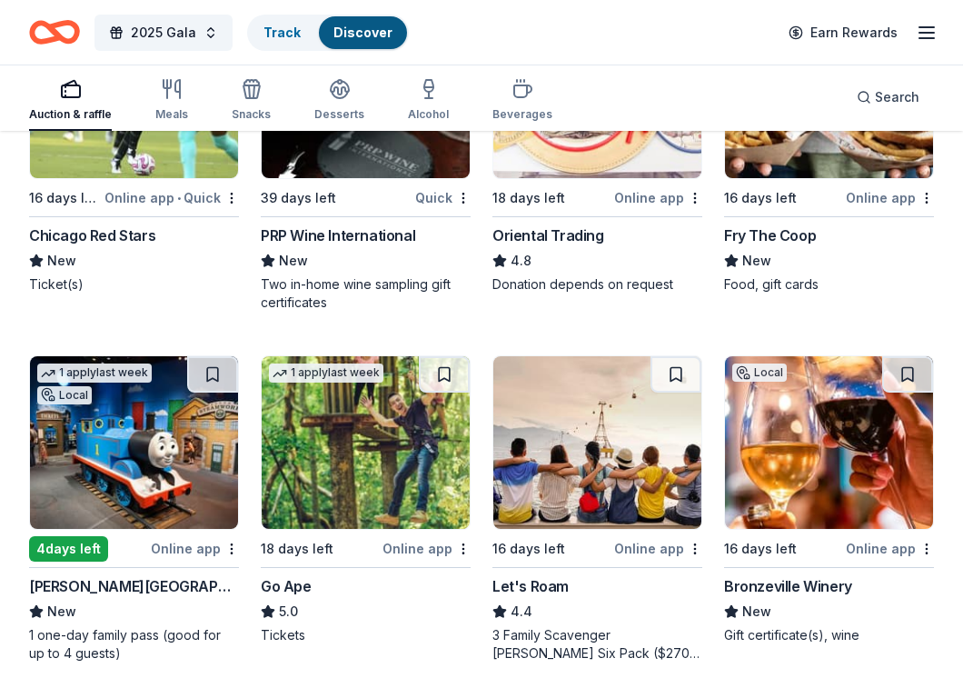
click at [136, 414] on img at bounding box center [134, 442] width 208 height 173
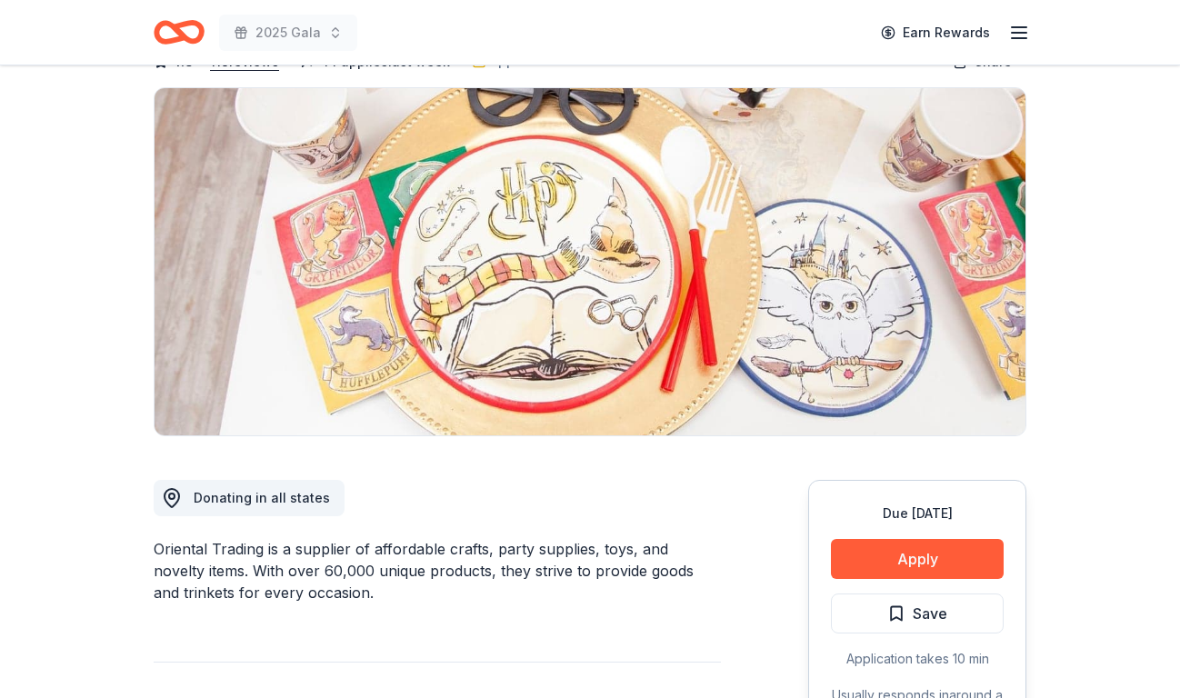
scroll to position [181, 0]
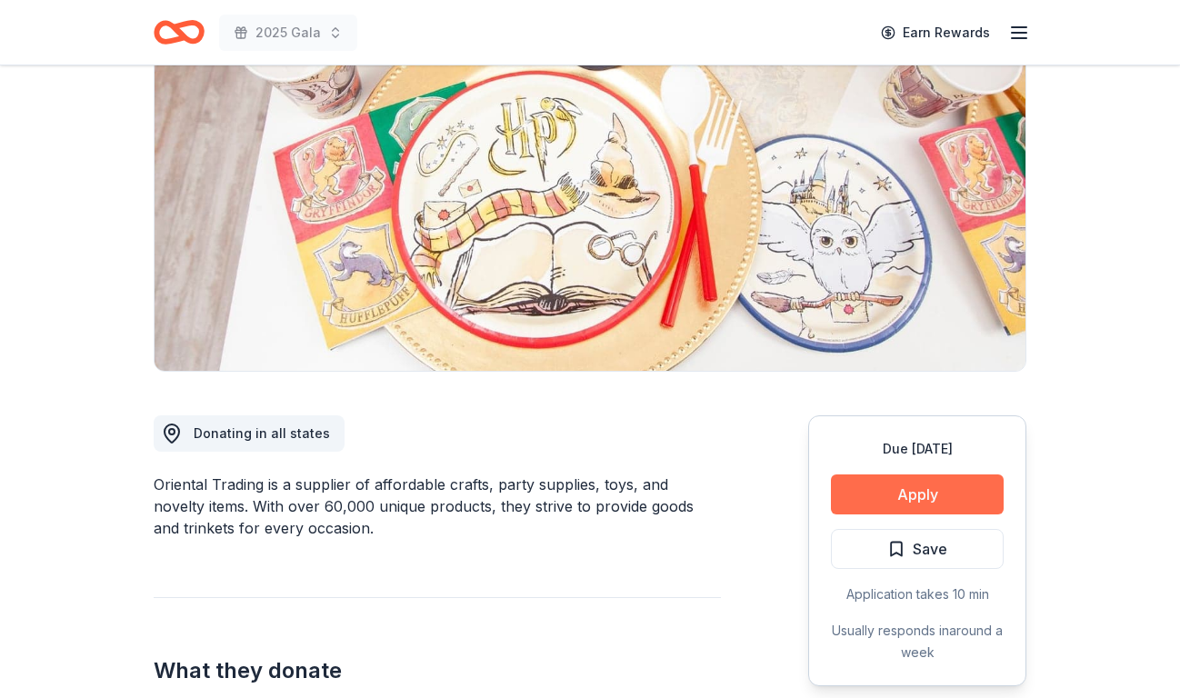
click at [918, 494] on button "Apply" at bounding box center [917, 494] width 173 height 40
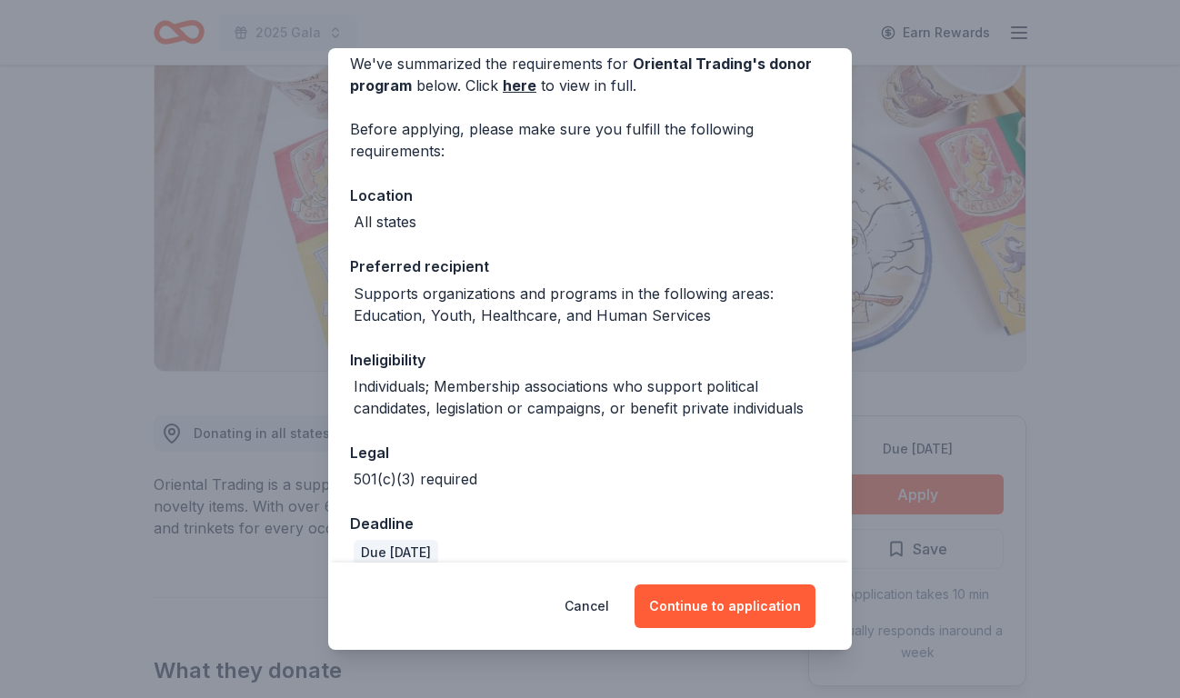
scroll to position [107, 0]
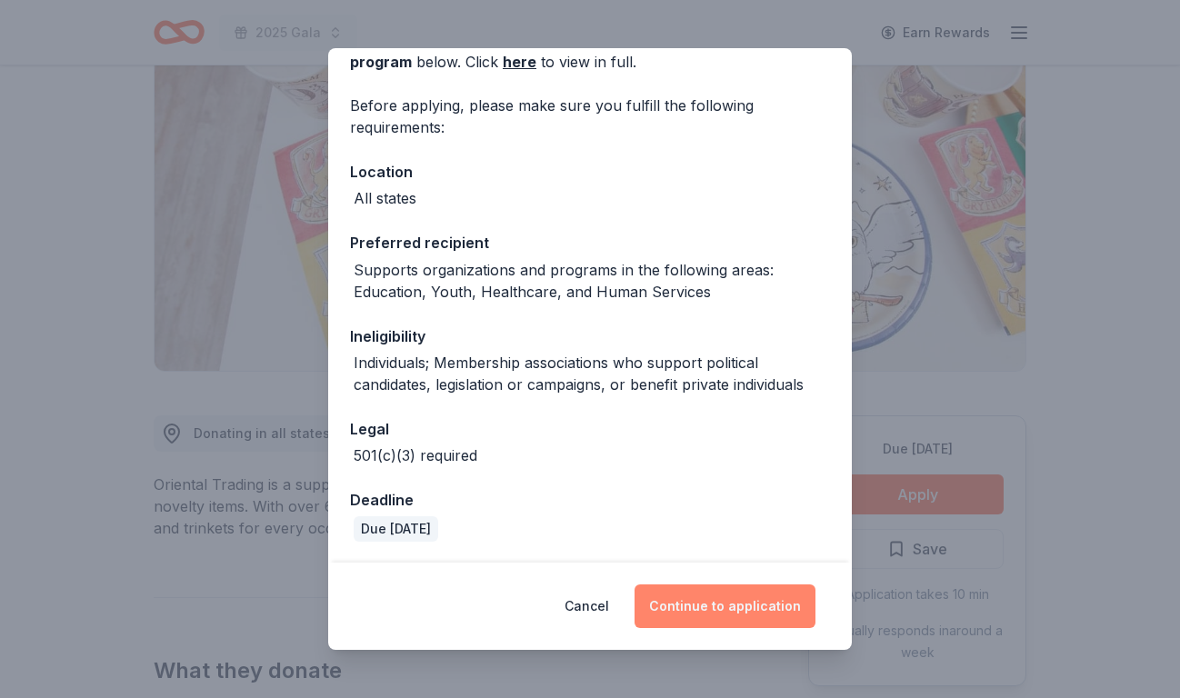
click at [734, 619] on button "Continue to application" at bounding box center [724, 606] width 181 height 44
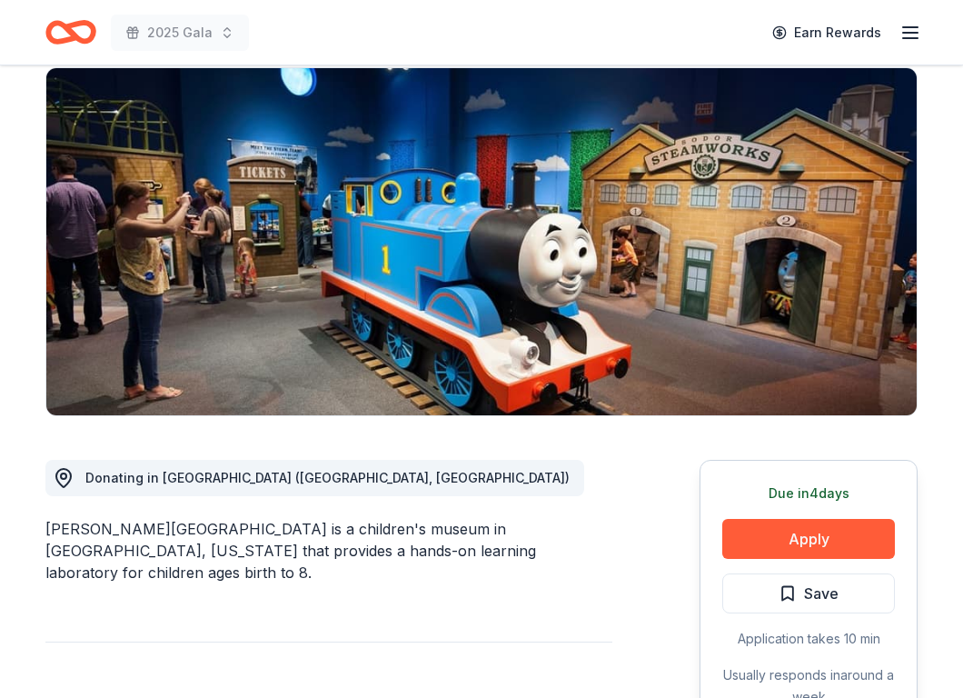
scroll to position [156, 0]
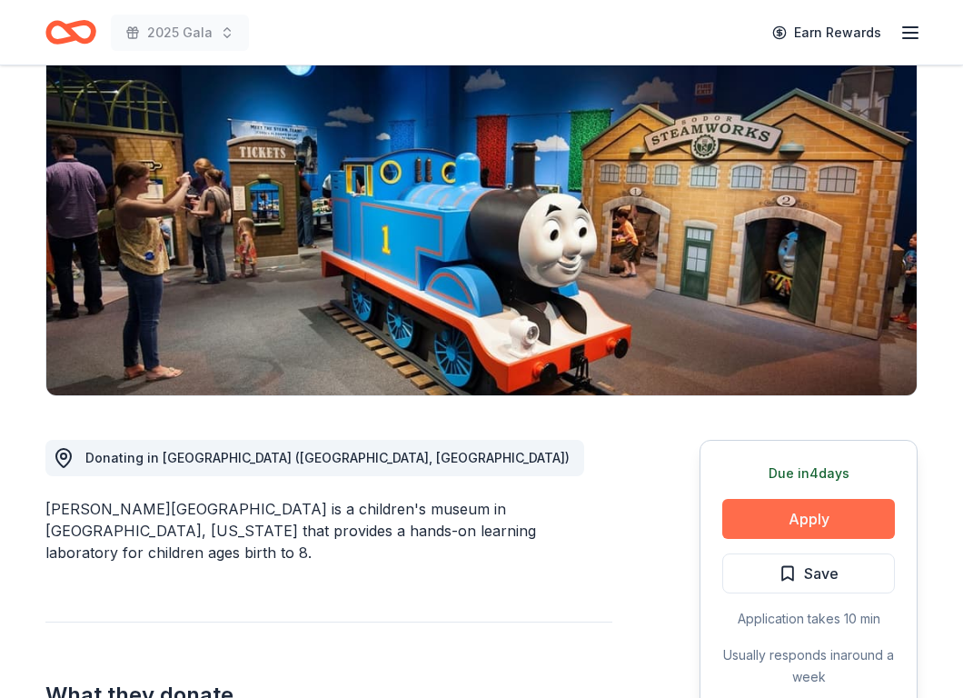
click at [784, 525] on button "Apply" at bounding box center [809, 519] width 173 height 40
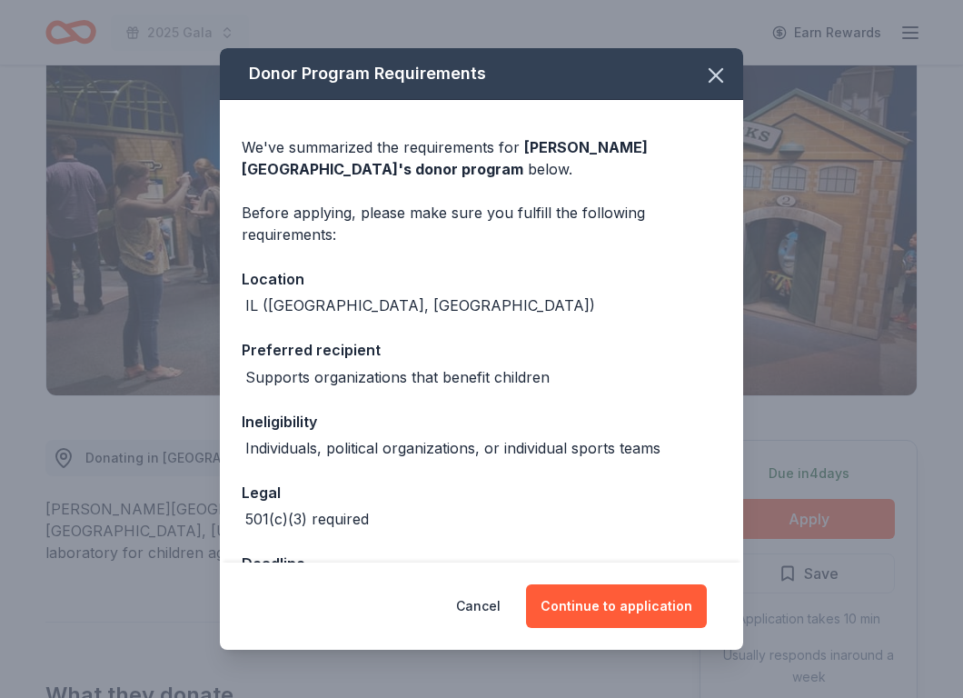
scroll to position [206, 0]
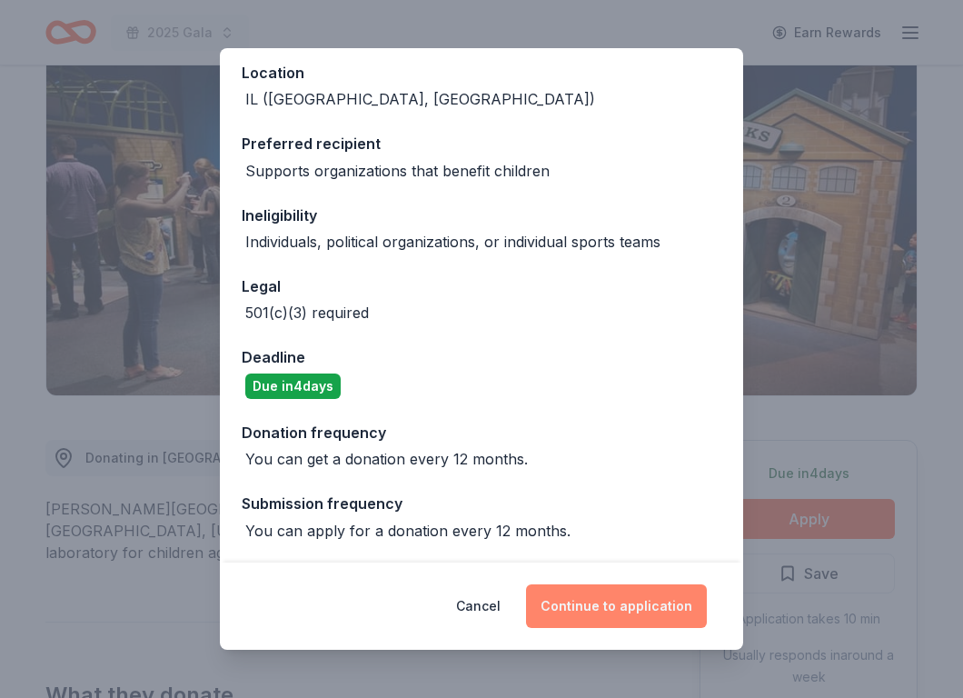
click at [600, 599] on button "Continue to application" at bounding box center [616, 606] width 181 height 44
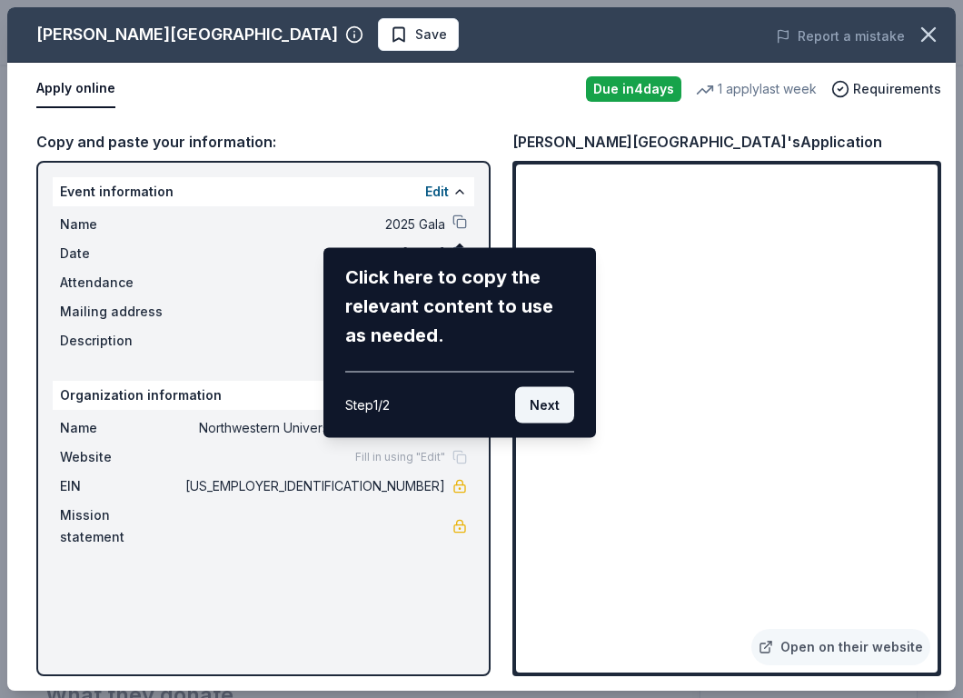
click at [533, 412] on button "Next" at bounding box center [544, 405] width 59 height 36
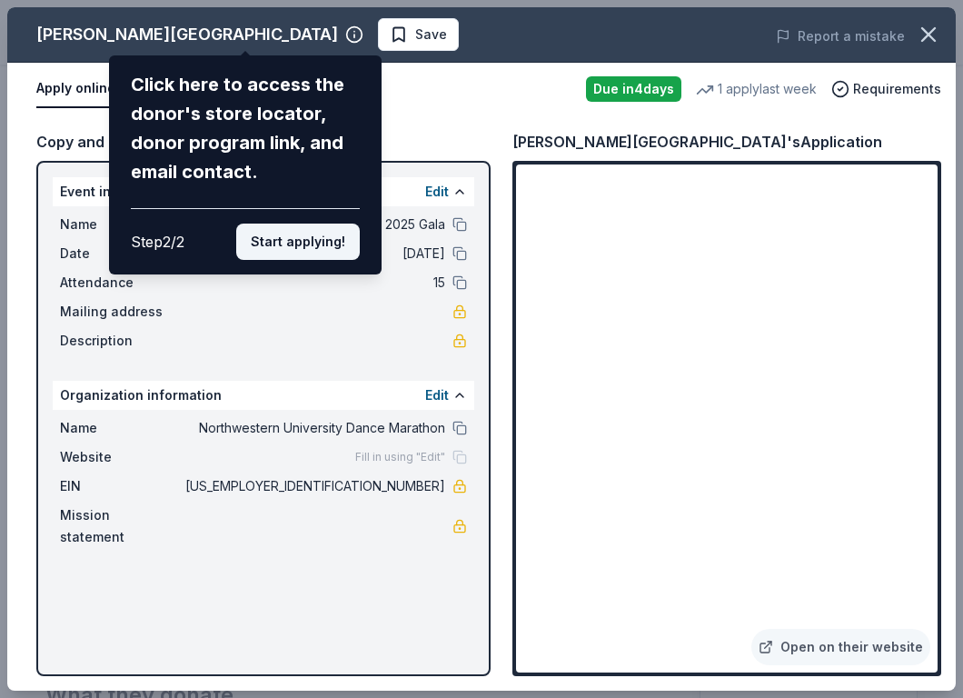
click at [330, 244] on button "Start applying!" at bounding box center [298, 242] width 124 height 36
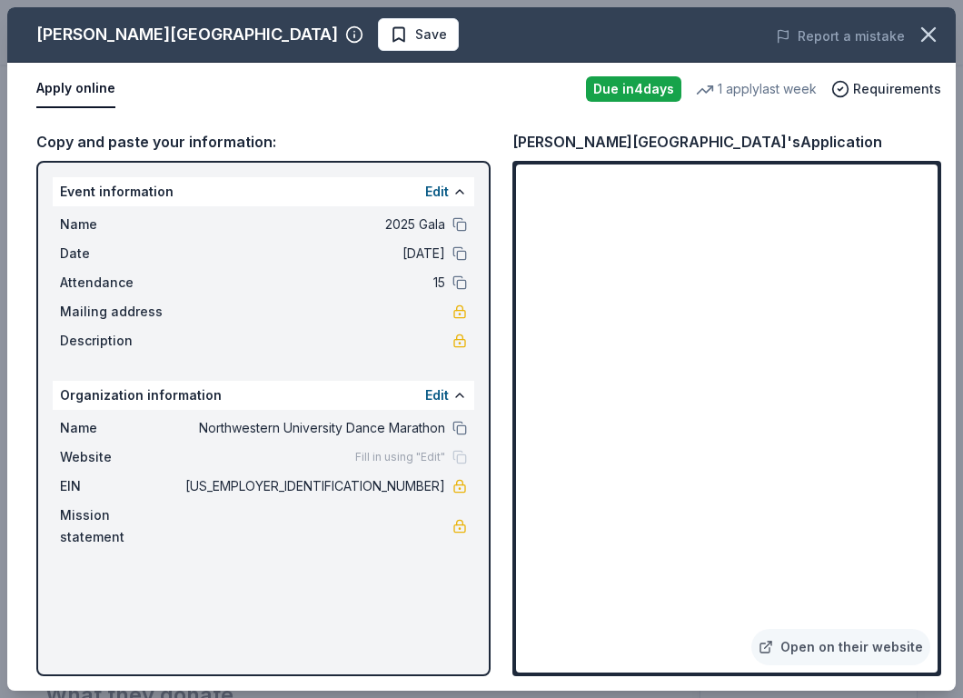
click at [462, 224] on div "[PERSON_NAME] Children's Museum Save Report a mistake Apply online Due [DATE] 1…" at bounding box center [481, 348] width 949 height 683
click at [449, 220] on div "[PERSON_NAME] Children's Museum Save Report a mistake Apply online Due [DATE] 1…" at bounding box center [481, 348] width 949 height 683
click at [420, 225] on span "2025 Gala" at bounding box center [314, 225] width 264 height 22
click at [413, 220] on span "2025 Gala" at bounding box center [314, 225] width 264 height 22
